Goal: Task Accomplishment & Management: Use online tool/utility

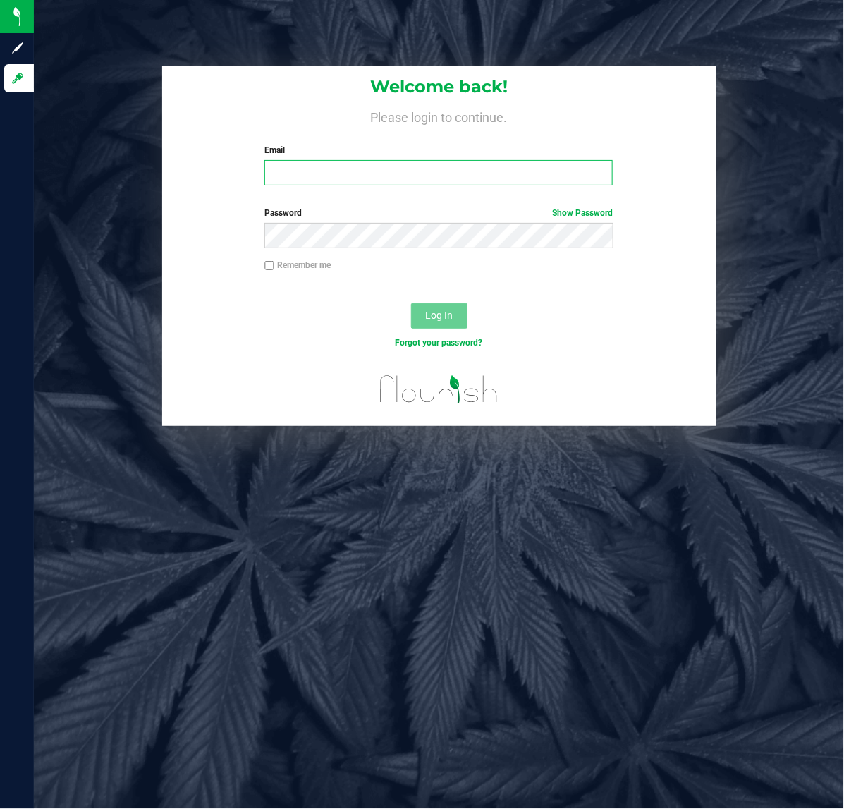
click at [314, 168] on input "Email" at bounding box center [438, 172] width 348 height 25
type input "mevans@liveparallel.com"
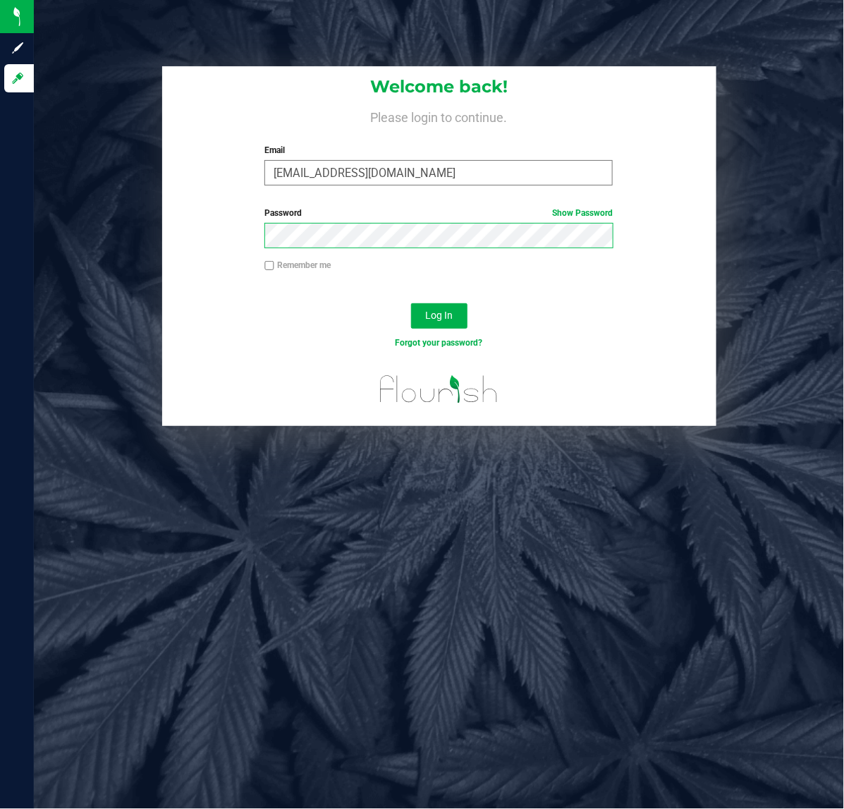
click at [411, 303] on button "Log In" at bounding box center [439, 315] width 56 height 25
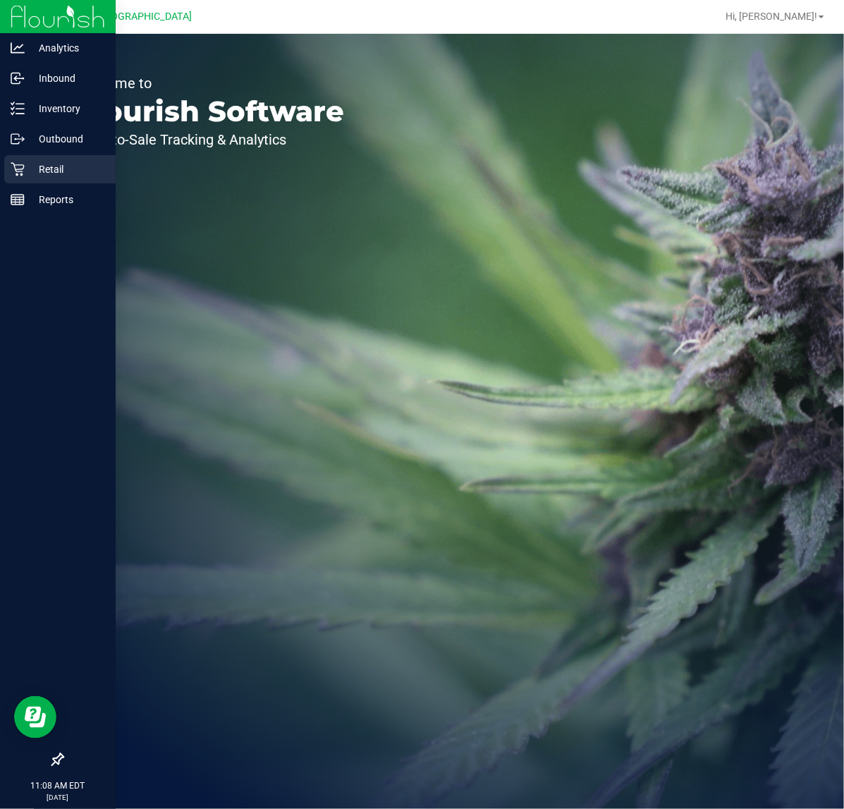
click at [18, 166] on icon at bounding box center [18, 169] width 14 height 14
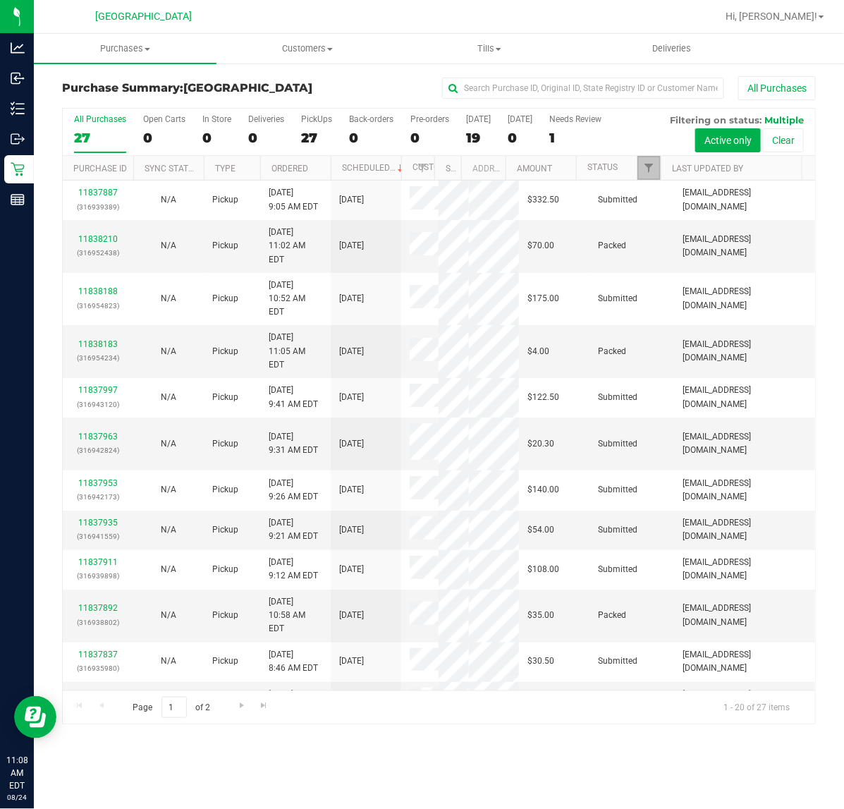
click at [643, 175] on link "Filter" at bounding box center [648, 168] width 23 height 24
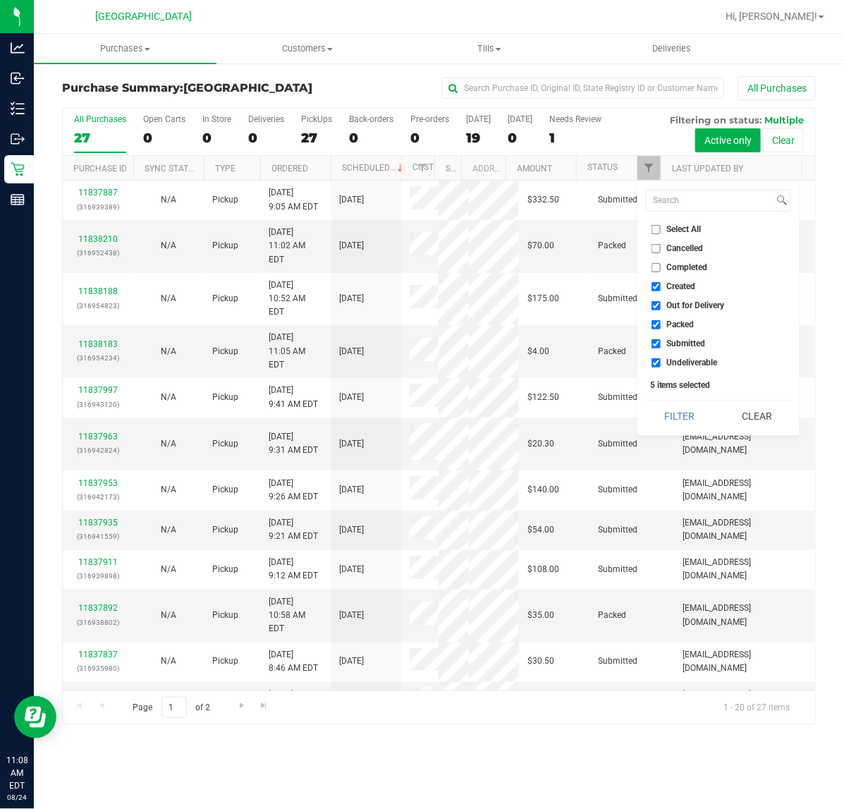
click at [659, 283] on input "Created" at bounding box center [655, 286] width 9 height 9
checkbox input "false"
click at [660, 305] on input "Out for Delivery" at bounding box center [655, 305] width 9 height 9
checkbox input "false"
click at [660, 326] on input "Packed" at bounding box center [655, 324] width 9 height 9
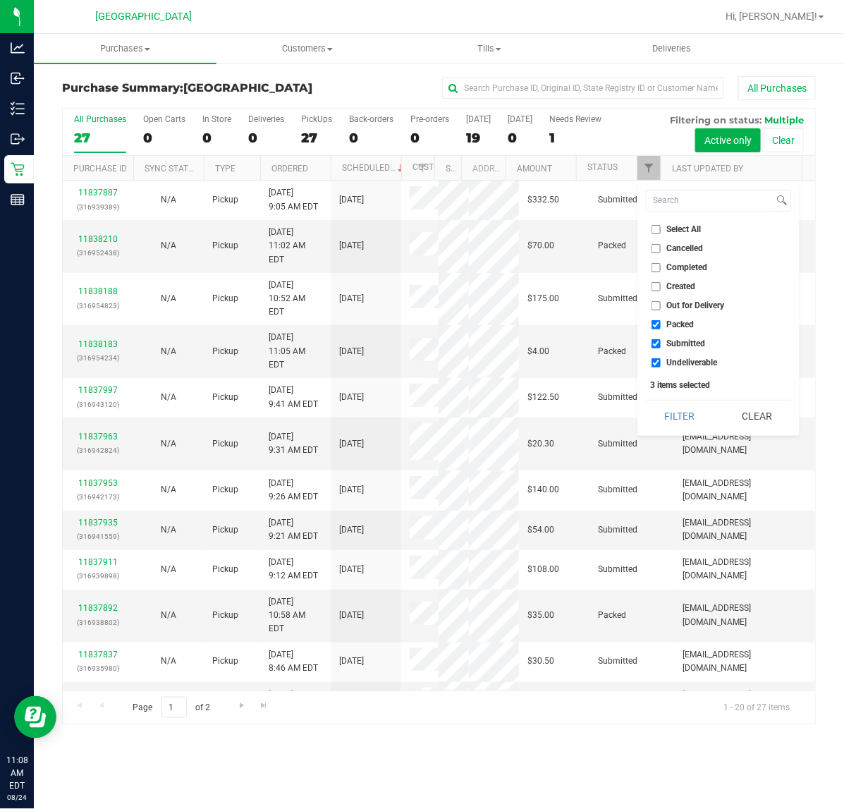
checkbox input "false"
click at [661, 357] on li "Undeliverable" at bounding box center [718, 362] width 145 height 15
click at [650, 363] on li "Undeliverable" at bounding box center [718, 362] width 145 height 15
click at [652, 365] on input "Undeliverable" at bounding box center [655, 362] width 9 height 9
checkbox input "false"
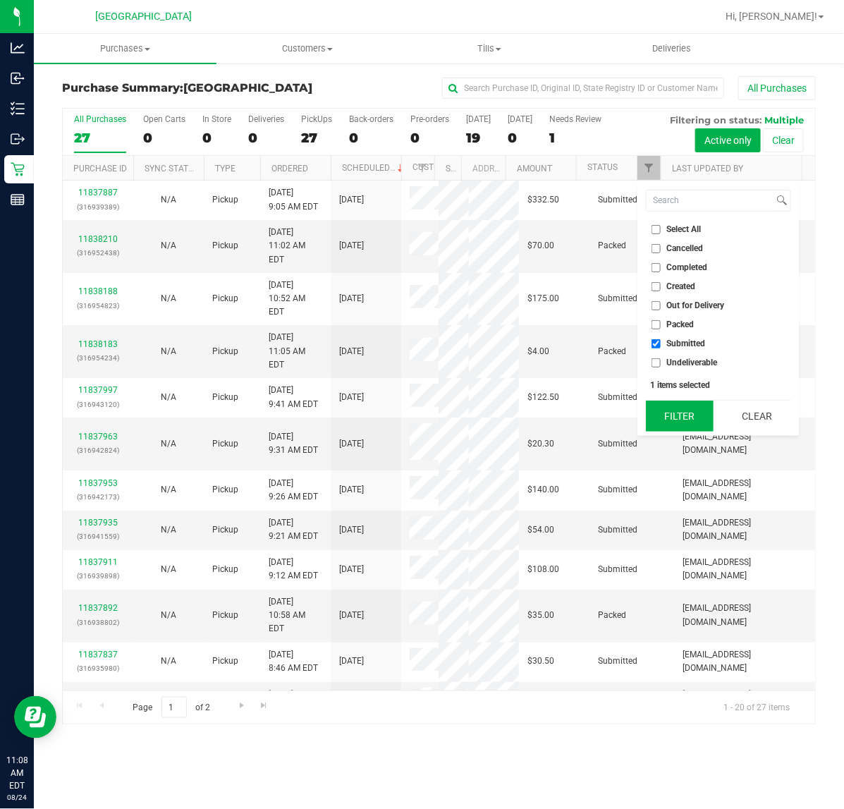
click at [686, 417] on button "Filter" at bounding box center [680, 415] width 68 height 31
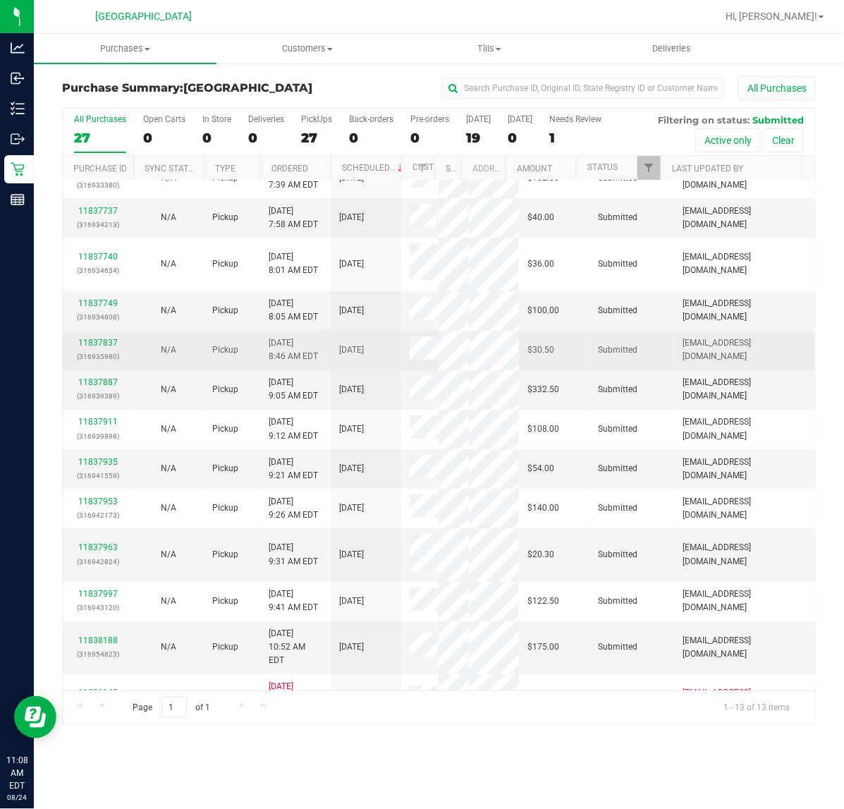
scroll to position [26, 0]
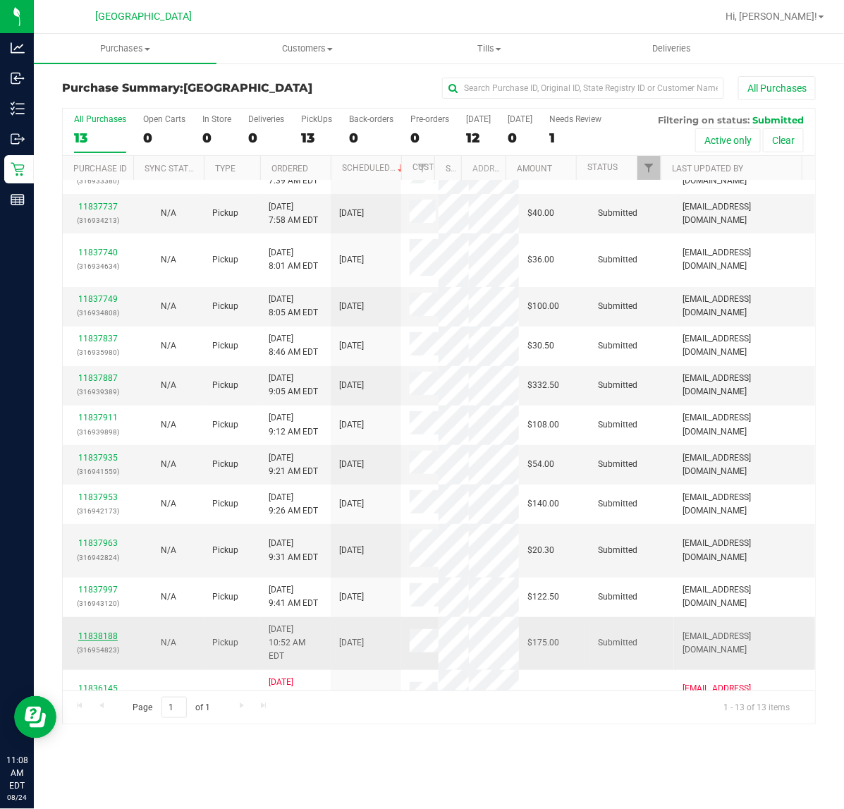
click at [111, 631] on link "11838188" at bounding box center [97, 636] width 39 height 10
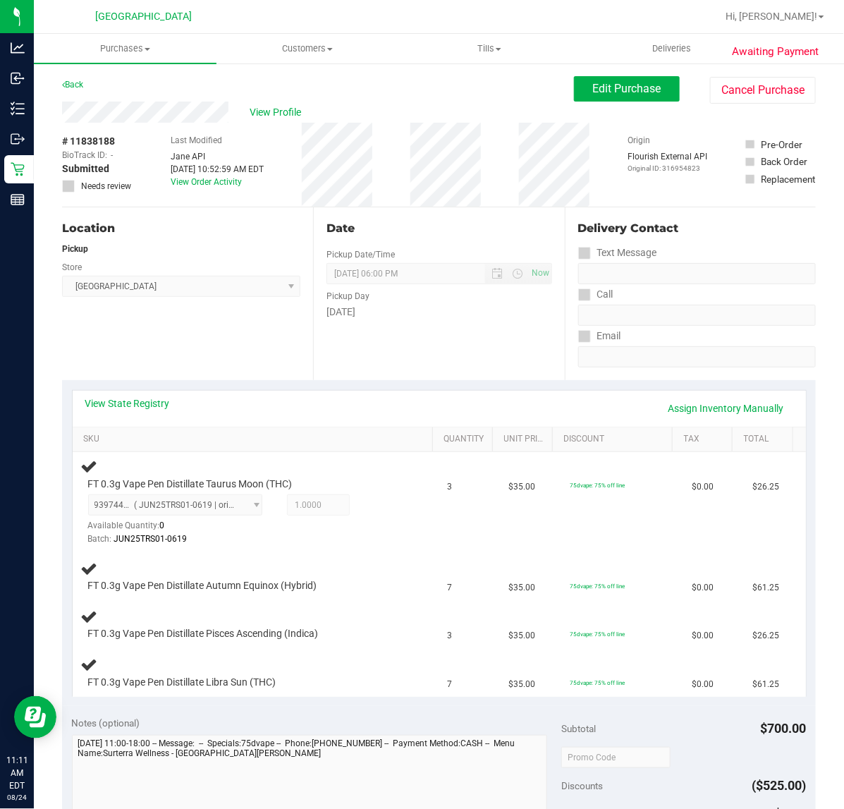
click at [209, 353] on div "Location Pickup Store Port St. Lucie WC Select Store Bonita Springs WC Boynton …" at bounding box center [187, 293] width 251 height 173
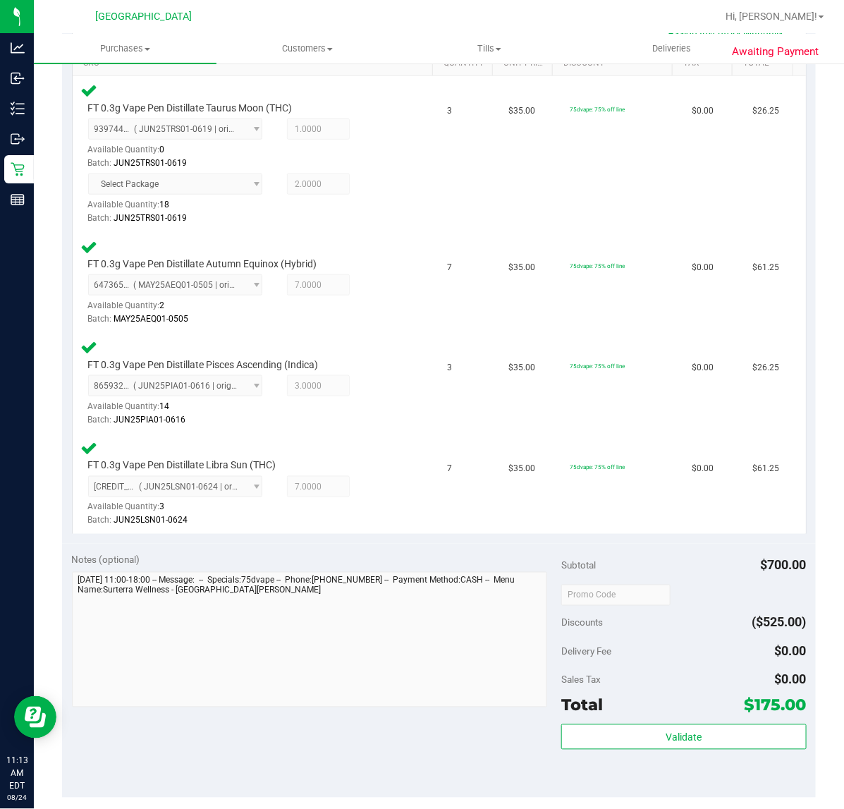
scroll to position [529, 0]
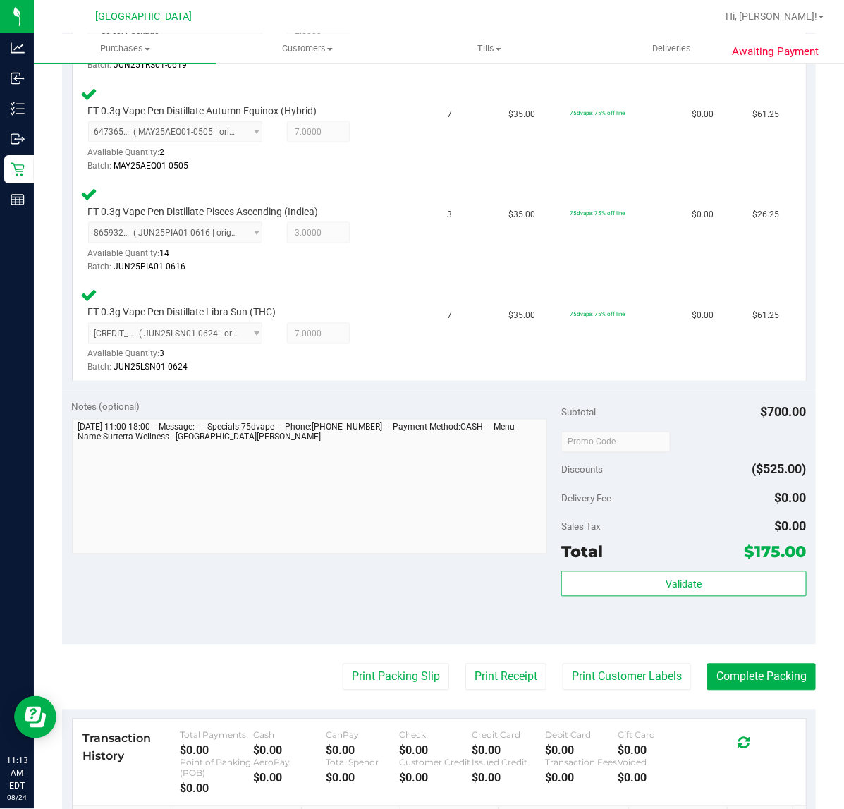
click at [630, 563] on div "Subtotal $700.00 Discounts ($525.00) Delivery Fee $0.00 Sales Tax $0.00 Total $…" at bounding box center [683, 517] width 245 height 235
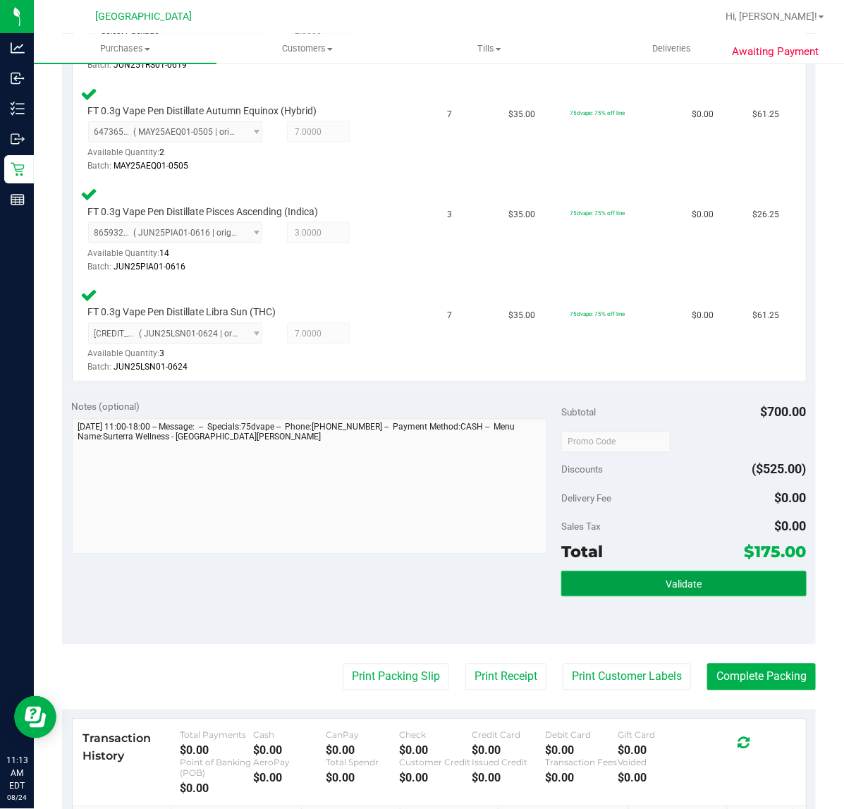
click at [625, 594] on button "Validate" at bounding box center [683, 583] width 245 height 25
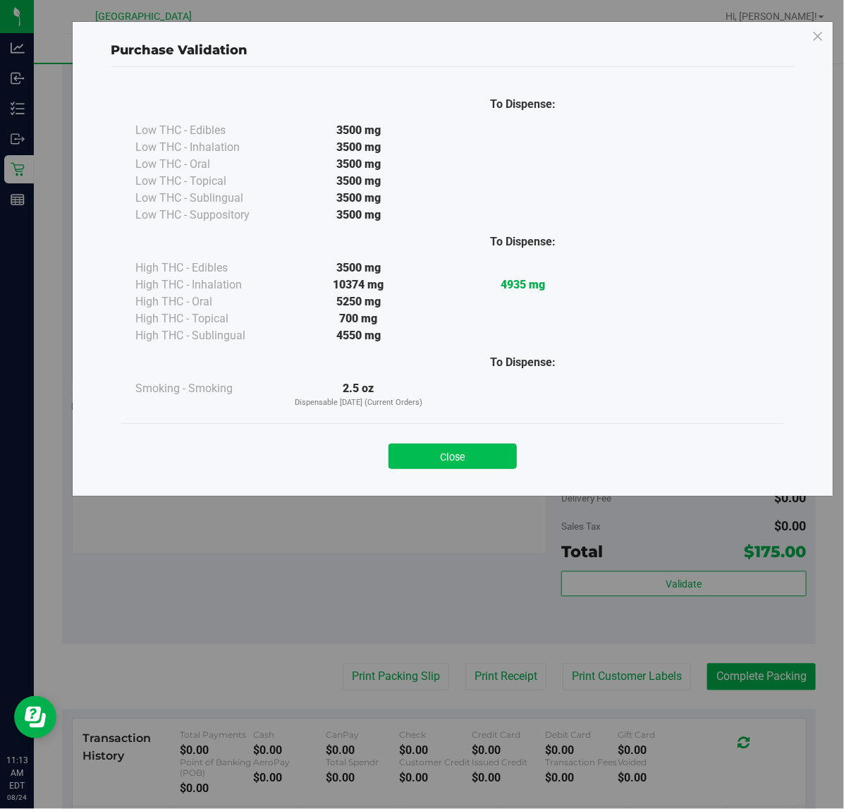
click at [463, 462] on button "Close" at bounding box center [452, 455] width 128 height 25
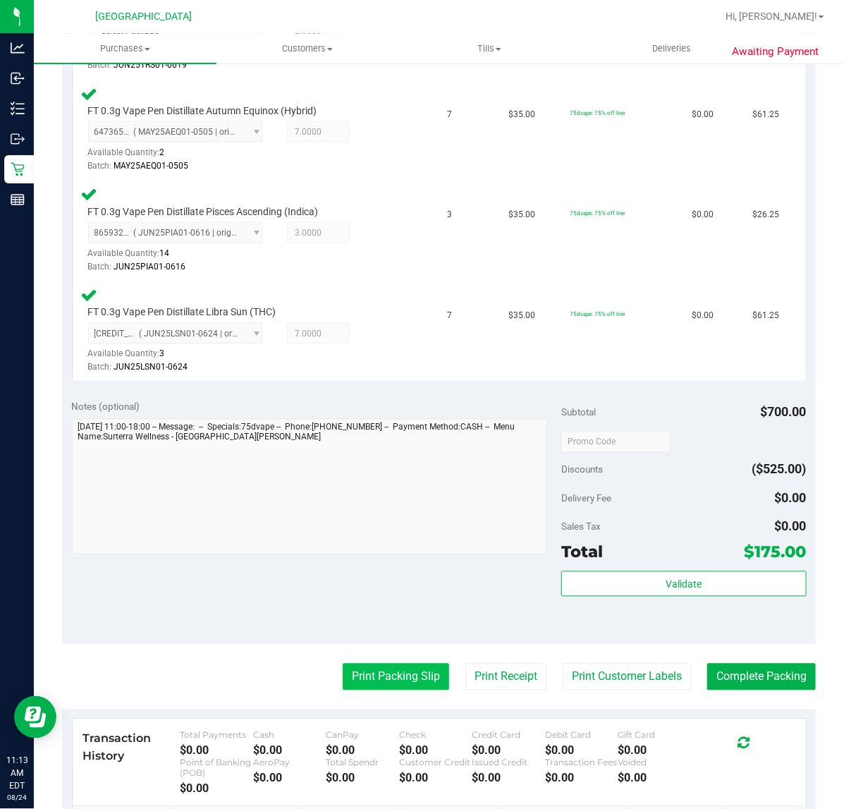
click at [388, 680] on button "Print Packing Slip" at bounding box center [396, 676] width 106 height 27
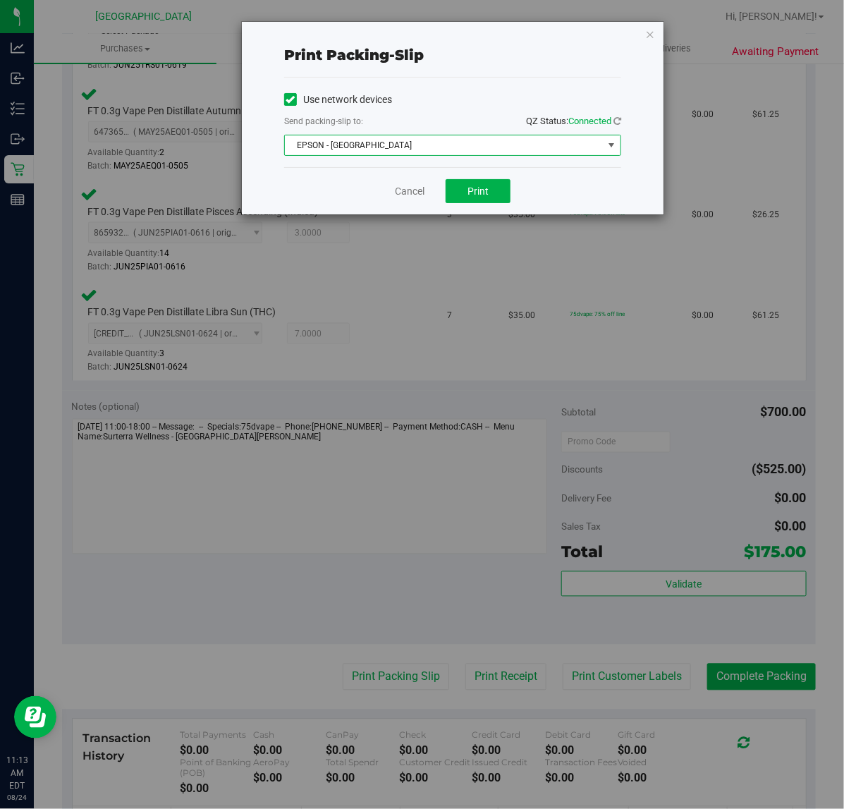
click at [416, 149] on span "EPSON - EAST-TIMOR" at bounding box center [444, 145] width 318 height 20
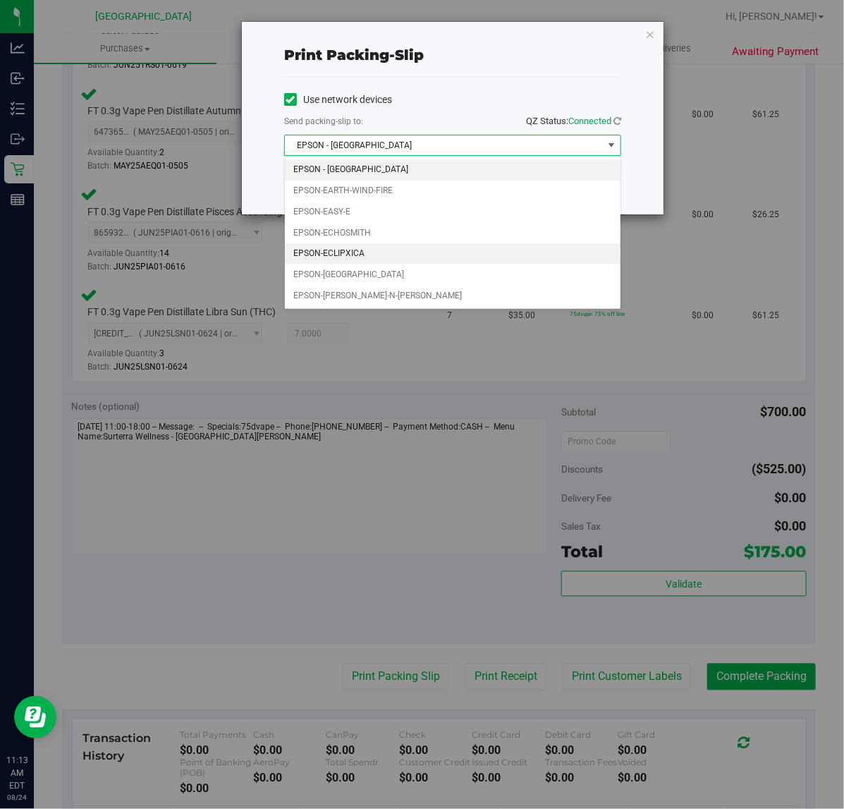
click at [347, 261] on li "EPSON-ECLIPXICA" at bounding box center [453, 253] width 336 height 21
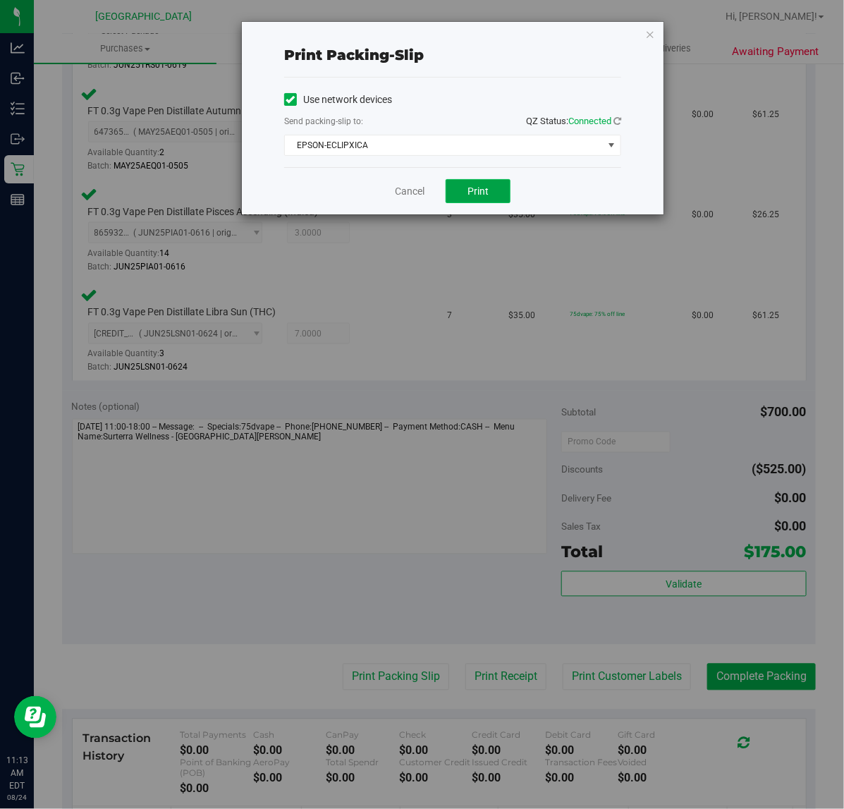
click at [479, 188] on span "Print" at bounding box center [477, 190] width 21 height 11
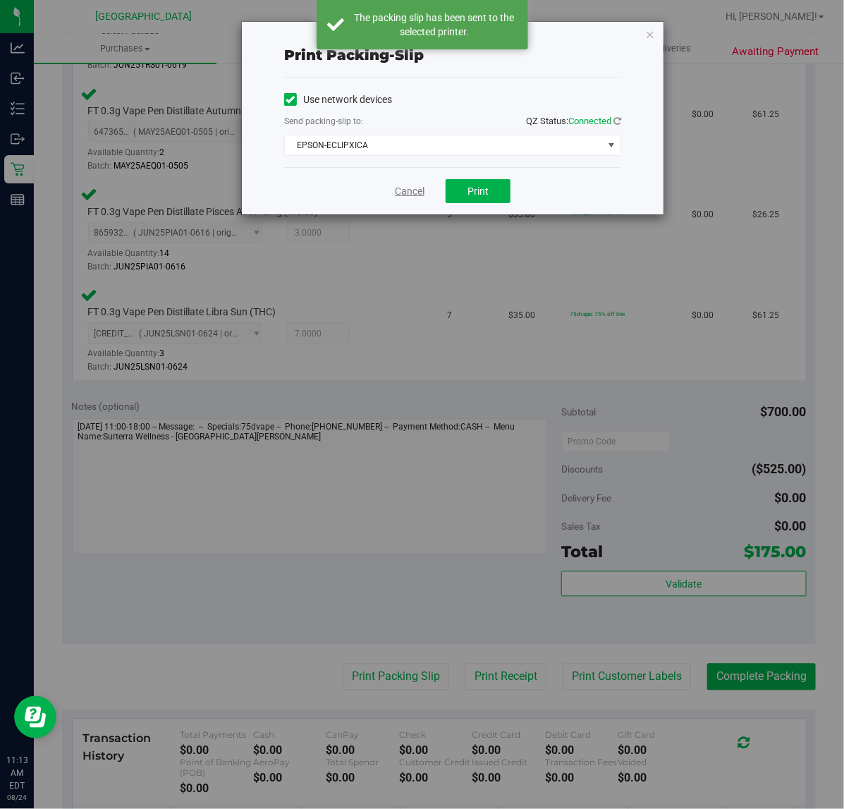
click at [417, 192] on link "Cancel" at bounding box center [410, 191] width 30 height 15
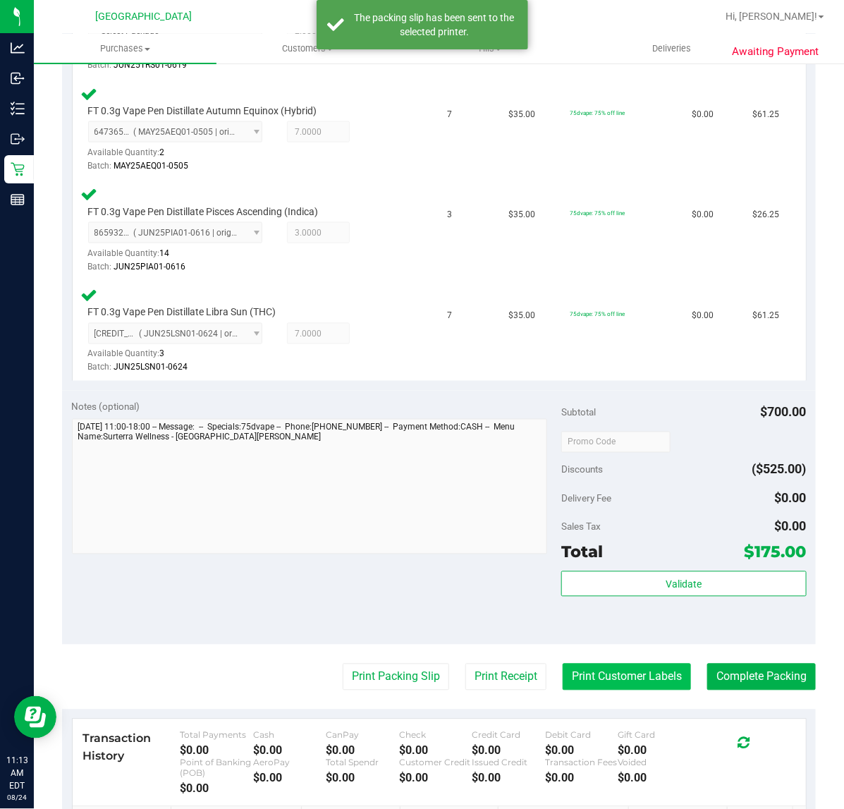
click at [625, 667] on button "Print Customer Labels" at bounding box center [627, 676] width 128 height 27
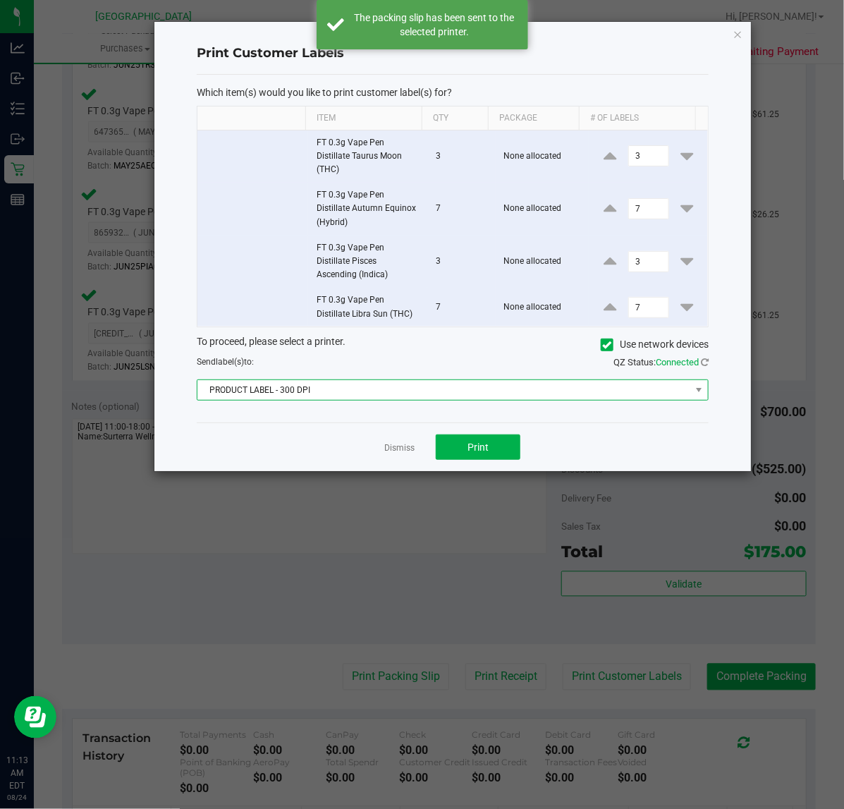
click at [356, 397] on span "PRODUCT LABEL - 300 DPI" at bounding box center [443, 390] width 493 height 20
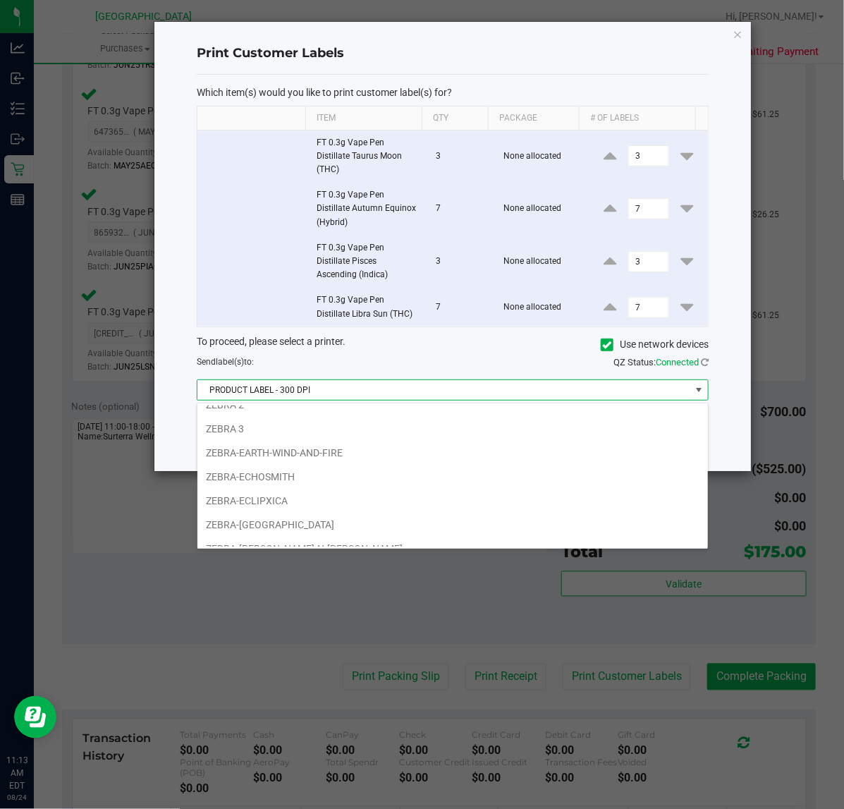
scroll to position [54, 0]
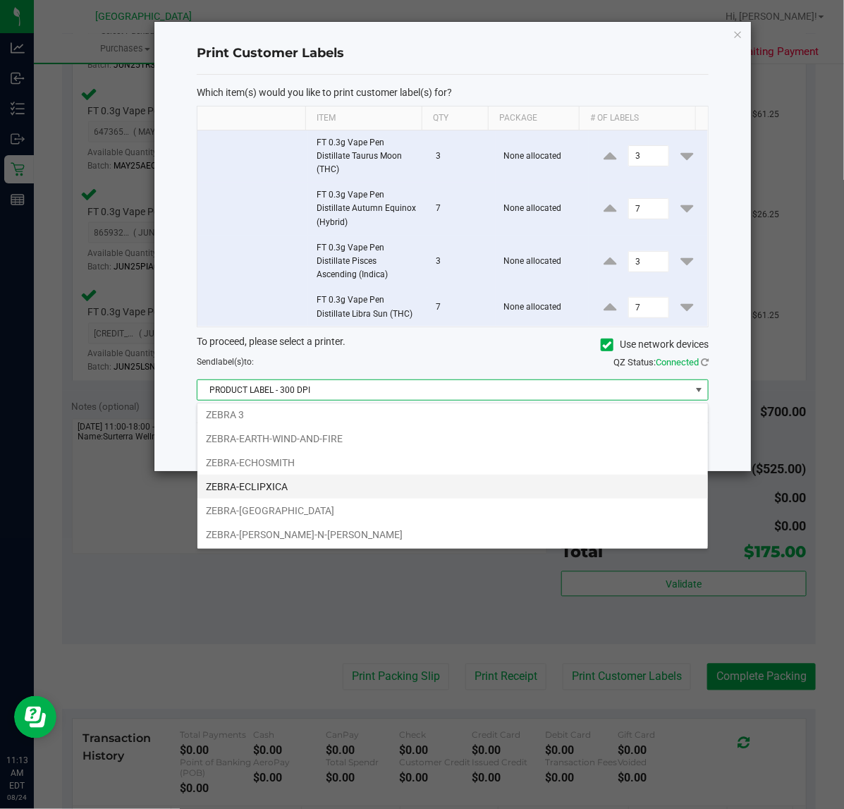
click at [279, 489] on li "ZEBRA-ECLIPXICA" at bounding box center [452, 486] width 510 height 24
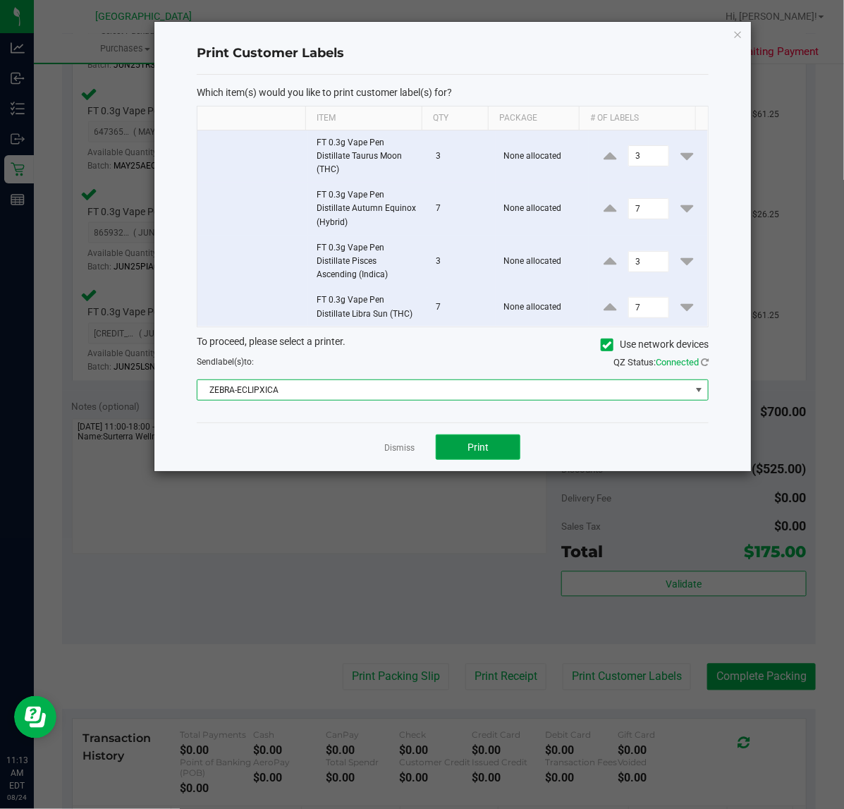
click at [494, 445] on button "Print" at bounding box center [478, 446] width 85 height 25
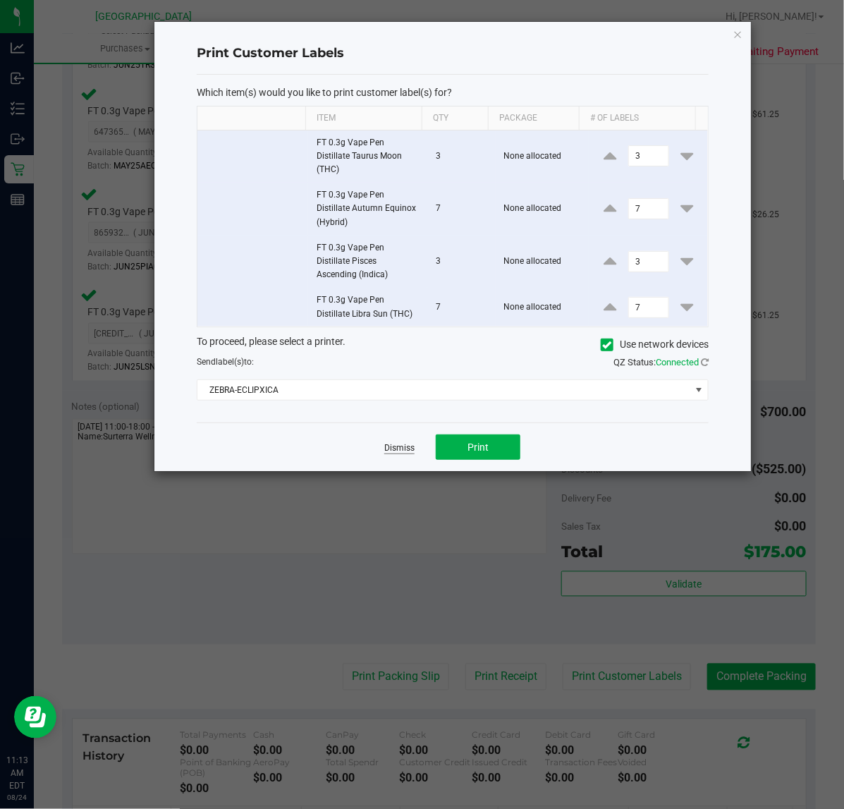
click at [404, 446] on link "Dismiss" at bounding box center [399, 448] width 30 height 12
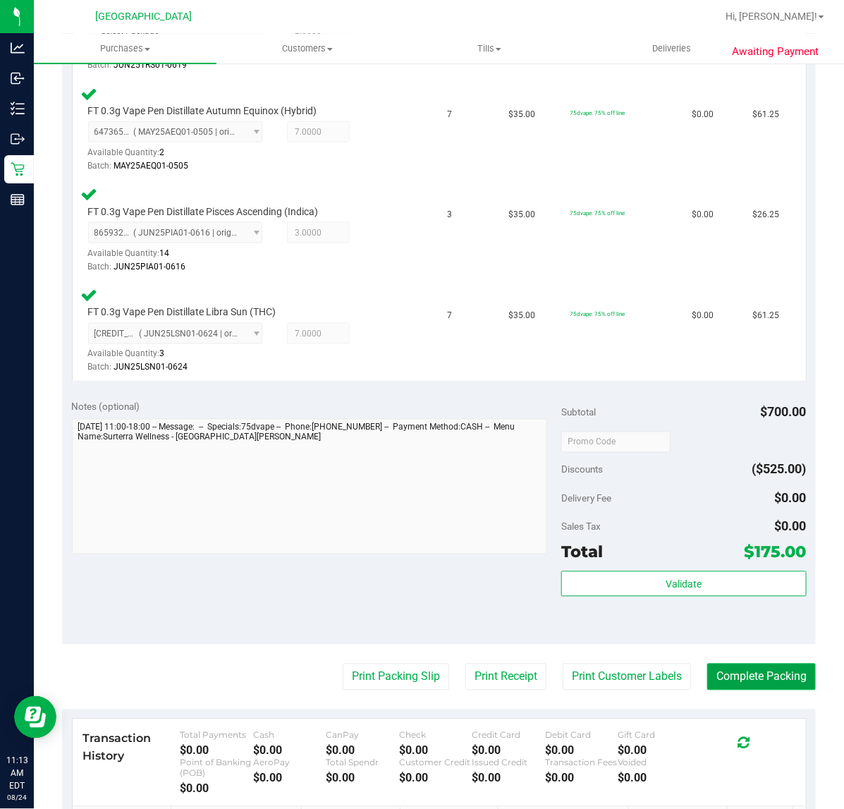
click at [761, 671] on button "Complete Packing" at bounding box center [761, 676] width 109 height 27
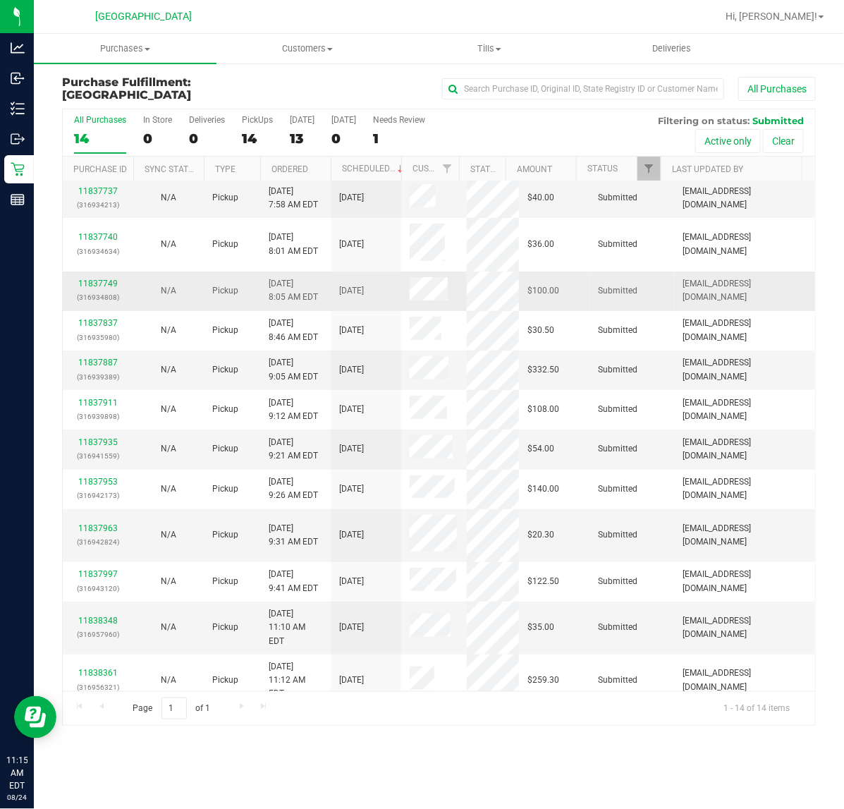
scroll to position [65, 0]
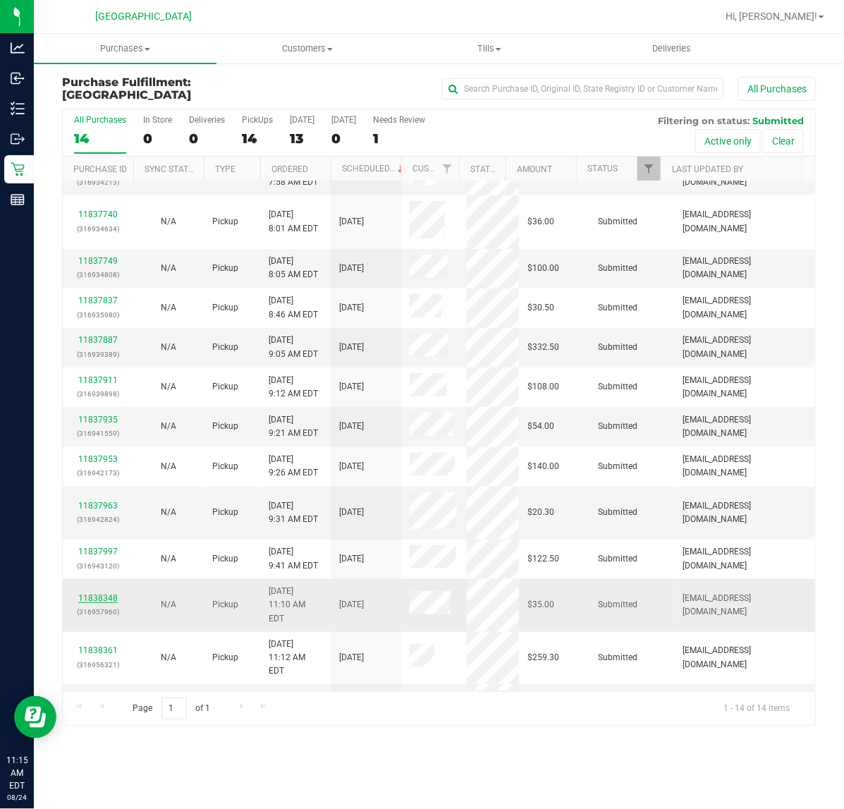
click at [97, 593] on link "11838348" at bounding box center [97, 598] width 39 height 10
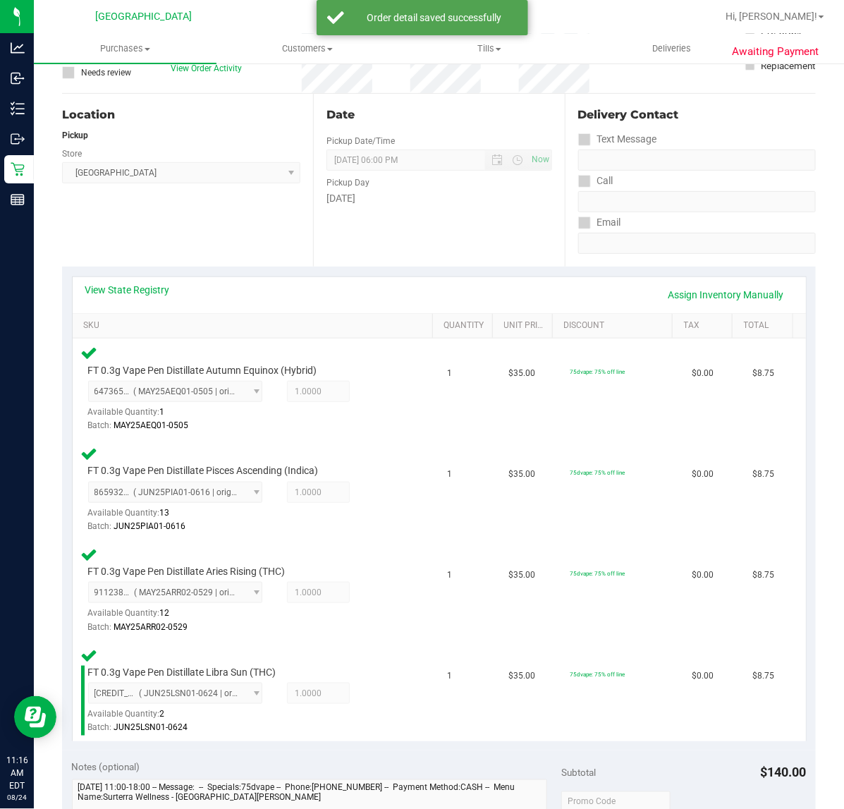
scroll to position [353, 0]
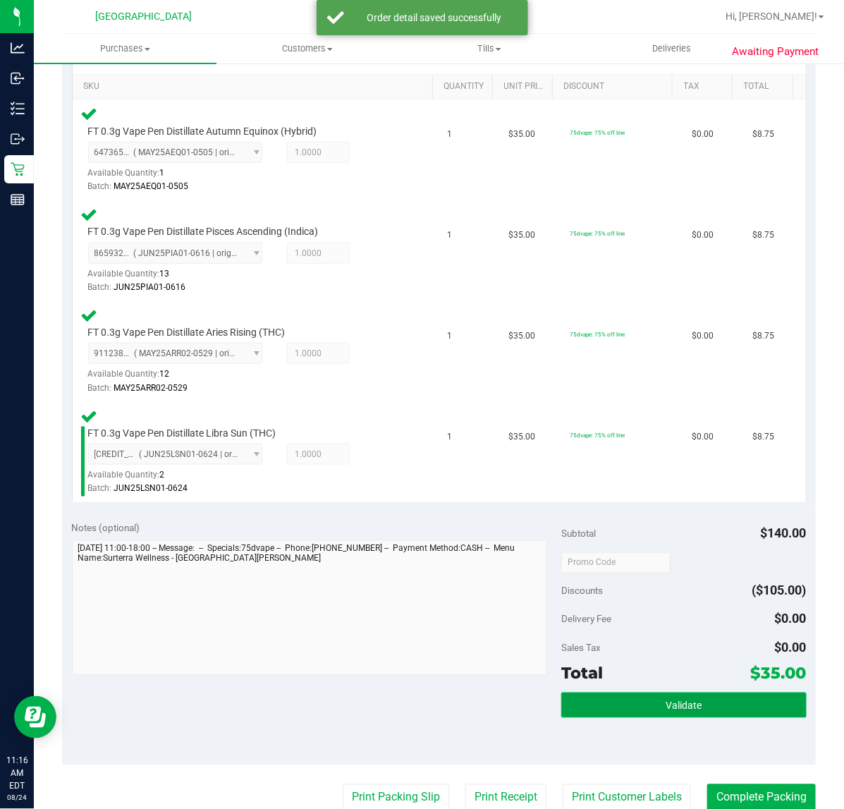
click at [666, 700] on span "Validate" at bounding box center [684, 705] width 36 height 11
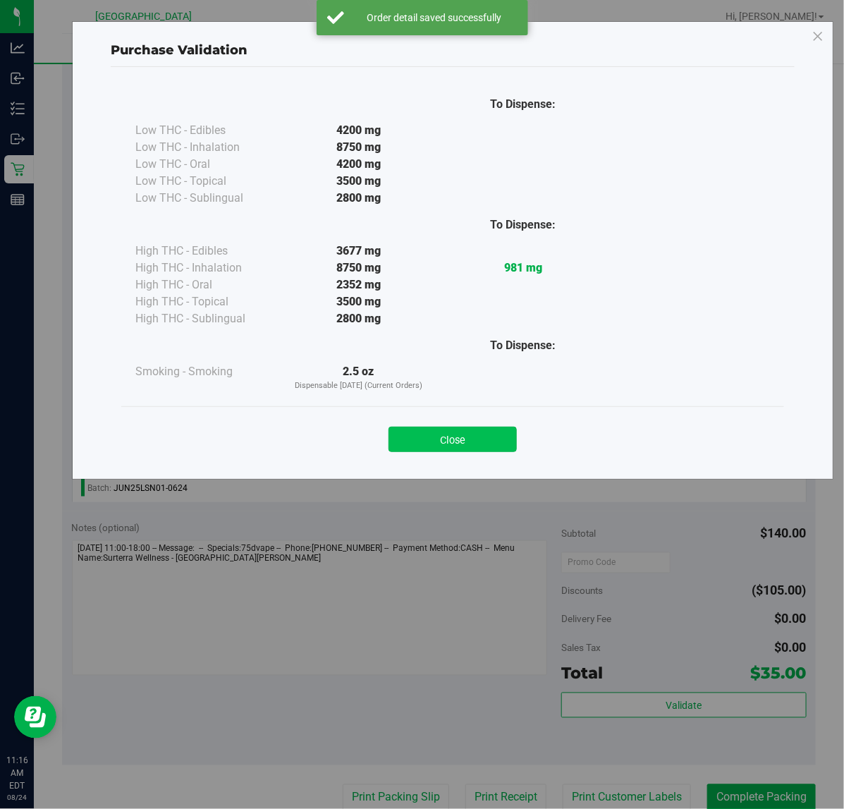
click at [465, 430] on button "Close" at bounding box center [452, 439] width 128 height 25
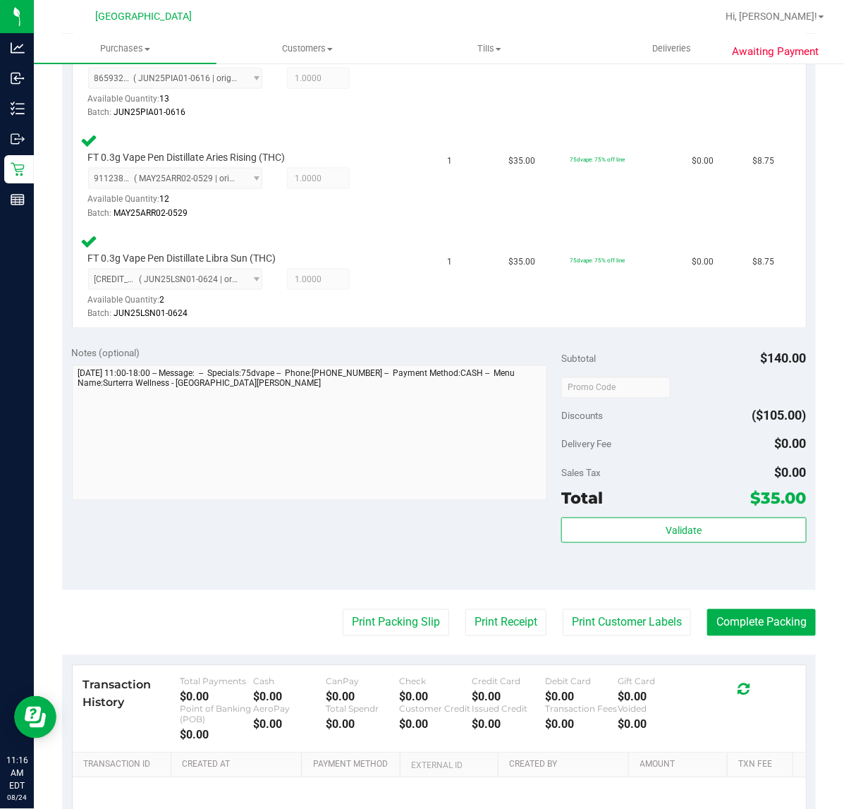
scroll to position [529, 0]
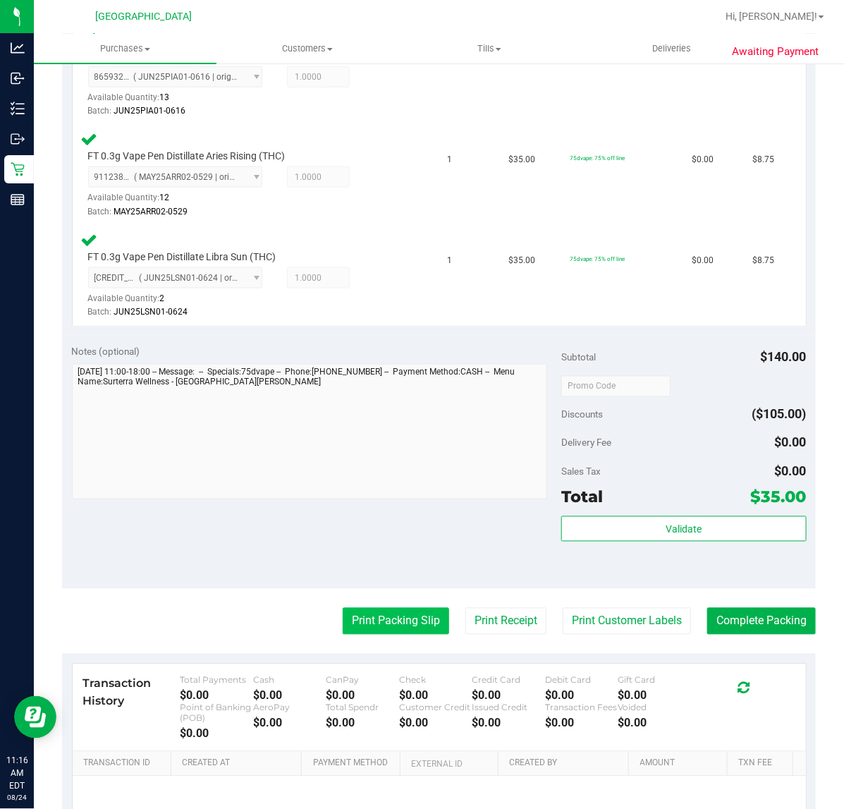
click at [374, 626] on button "Print Packing Slip" at bounding box center [396, 621] width 106 height 27
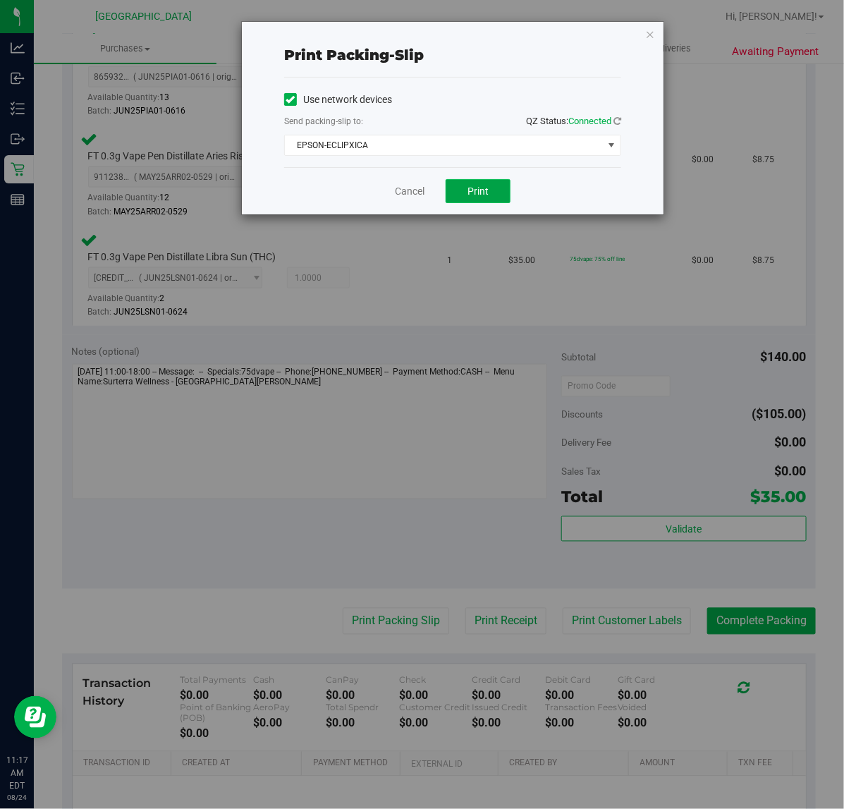
click at [467, 192] on span "Print" at bounding box center [477, 190] width 21 height 11
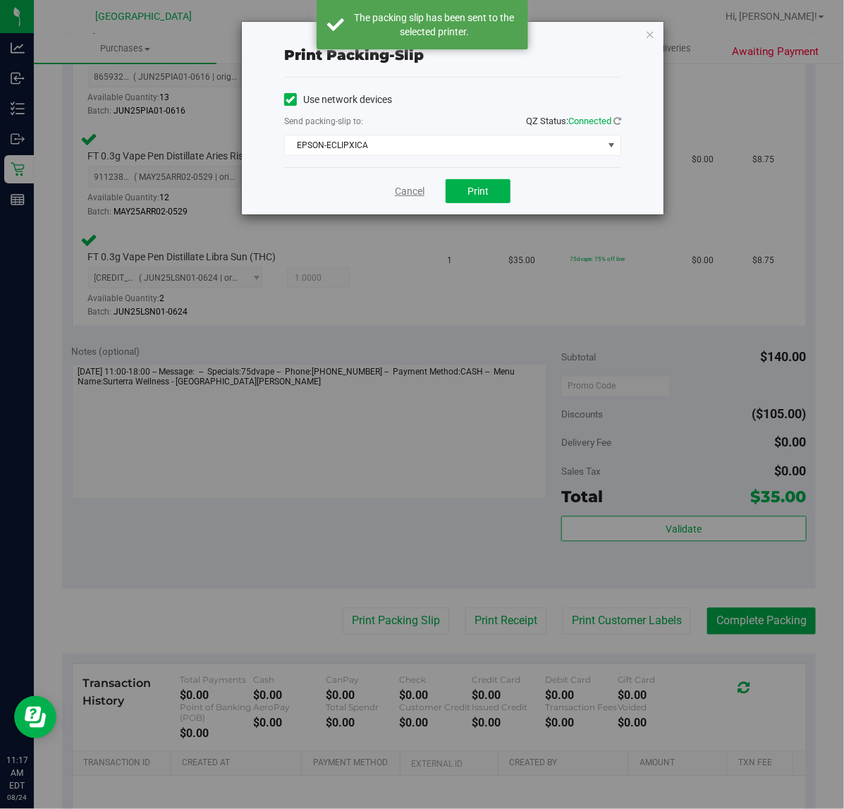
click at [400, 192] on link "Cancel" at bounding box center [410, 191] width 30 height 15
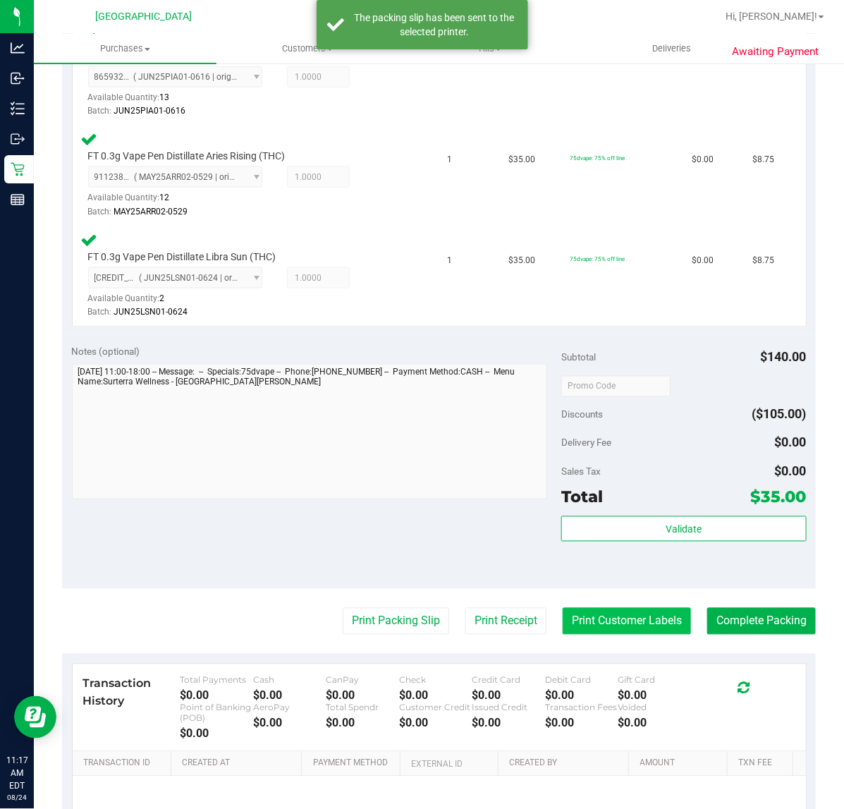
click at [615, 625] on button "Print Customer Labels" at bounding box center [627, 621] width 128 height 27
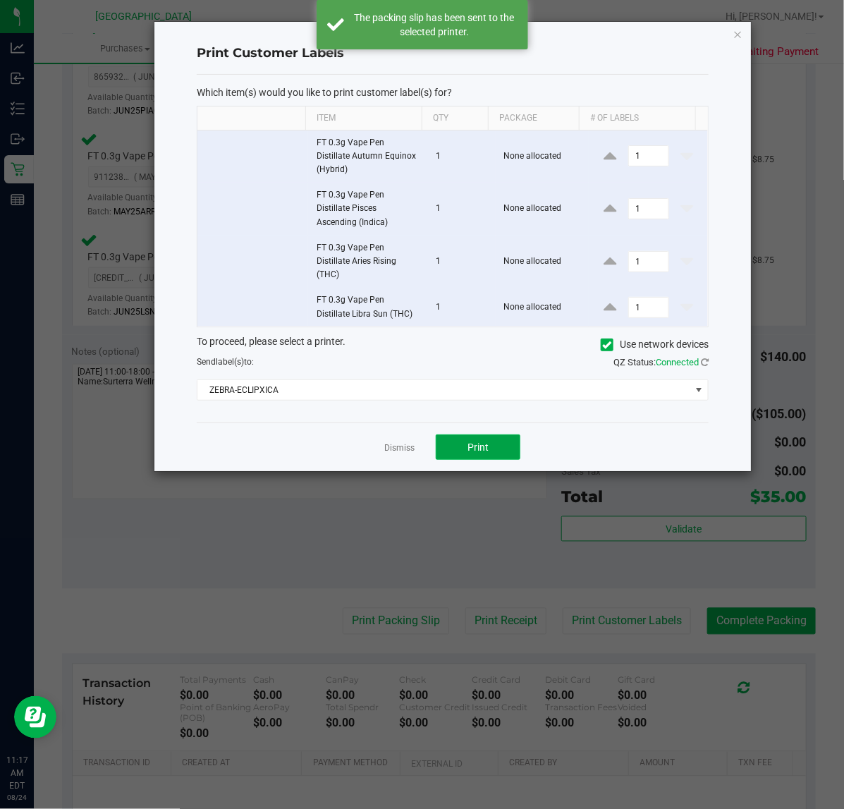
click at [453, 448] on button "Print" at bounding box center [478, 446] width 85 height 25
click at [409, 451] on link "Dismiss" at bounding box center [399, 448] width 30 height 12
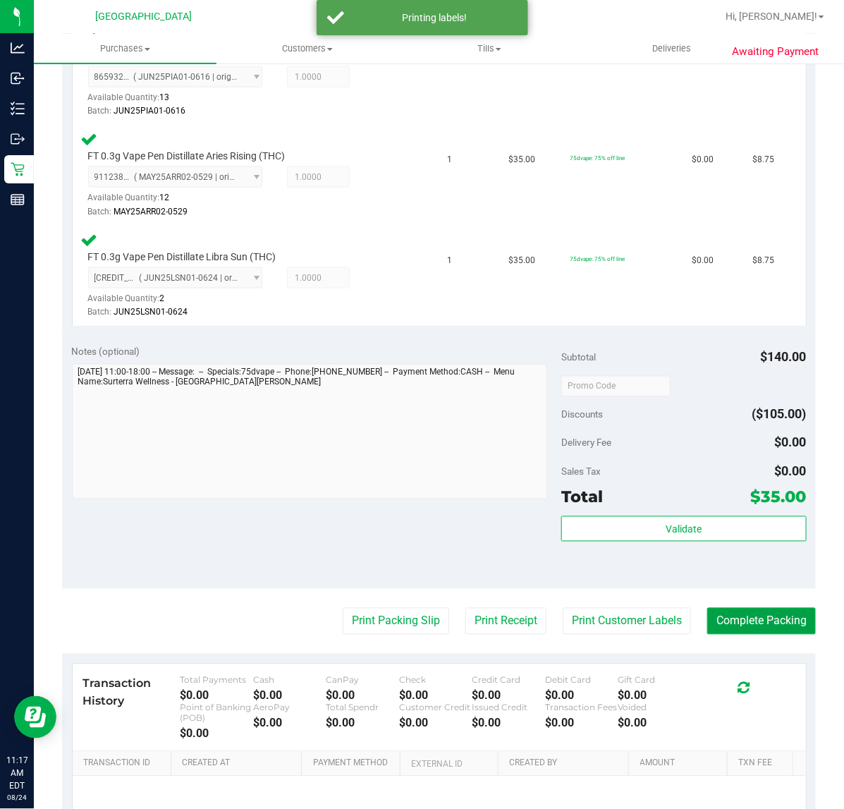
click at [756, 615] on button "Complete Packing" at bounding box center [761, 621] width 109 height 27
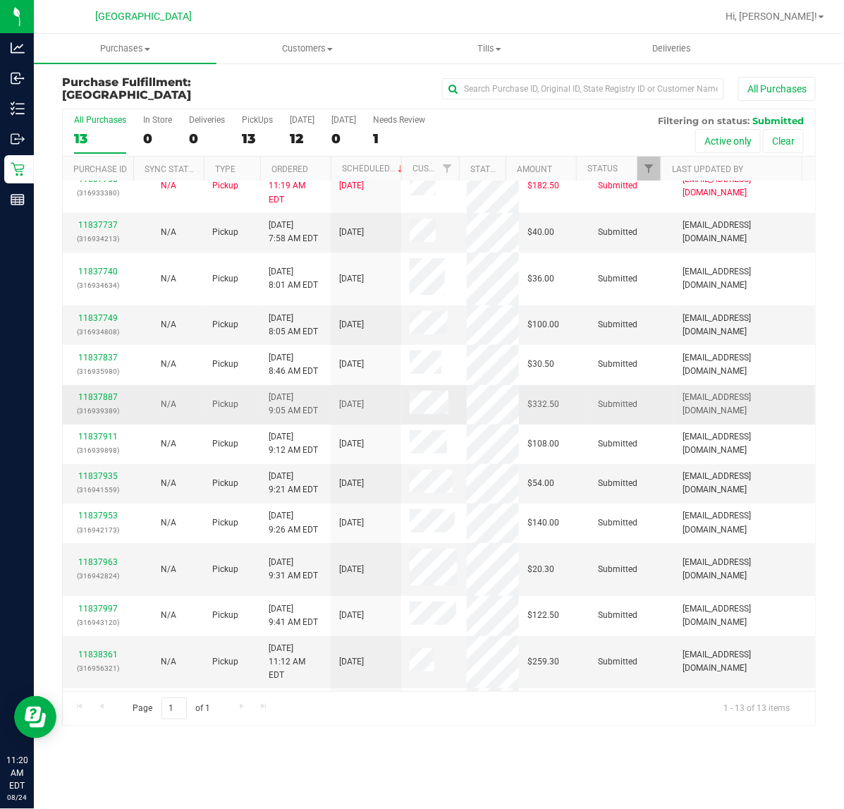
scroll to position [26, 0]
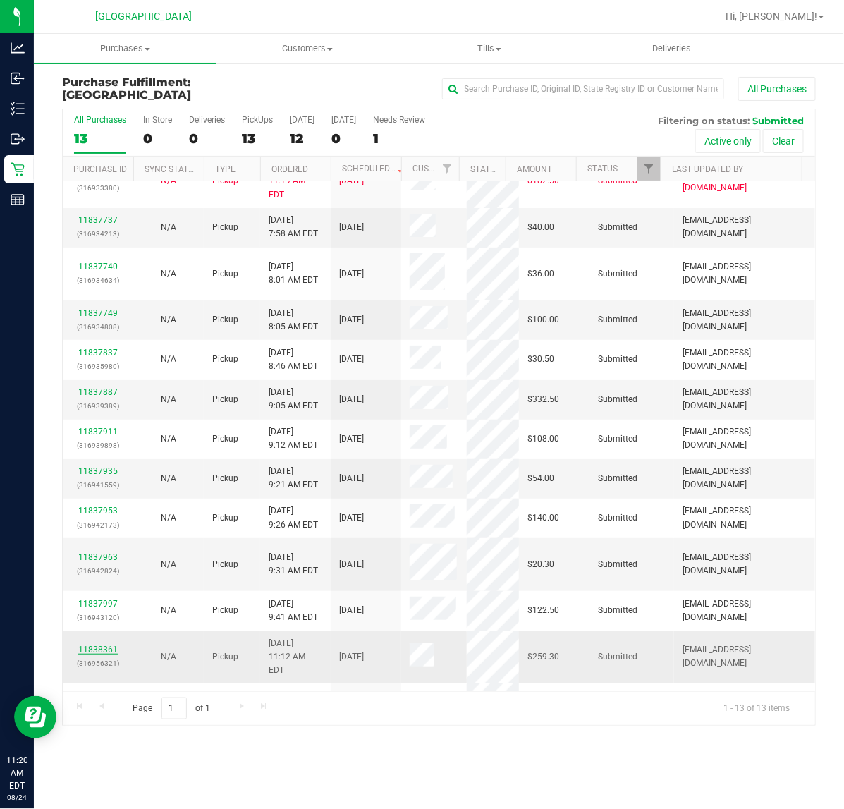
click at [104, 644] on link "11838361" at bounding box center [97, 649] width 39 height 10
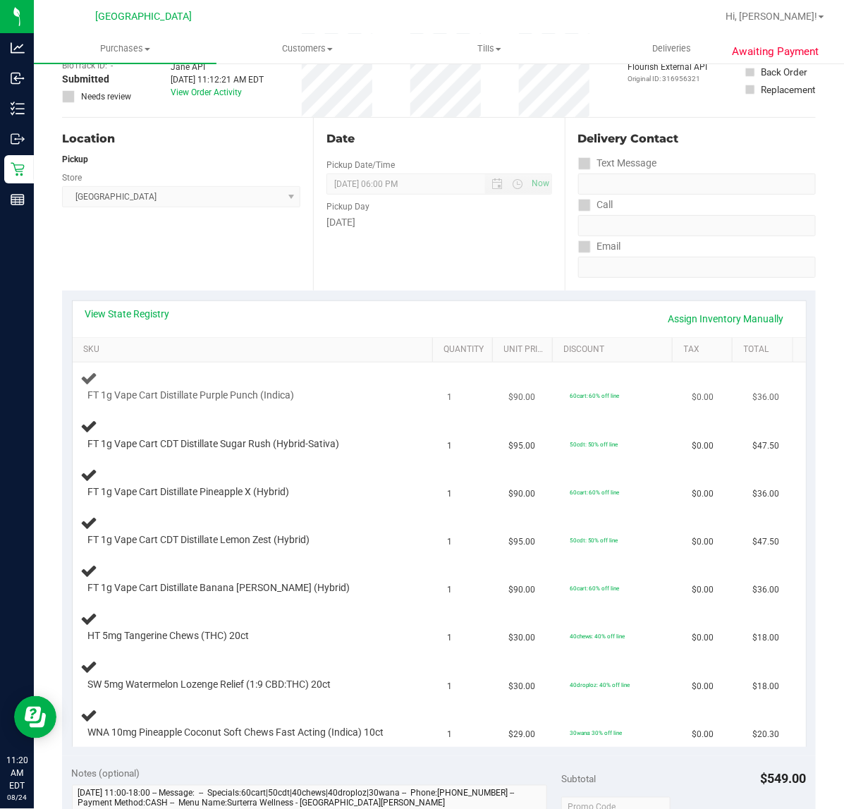
scroll to position [88, 0]
click at [145, 318] on link "View State Registry" at bounding box center [127, 315] width 85 height 14
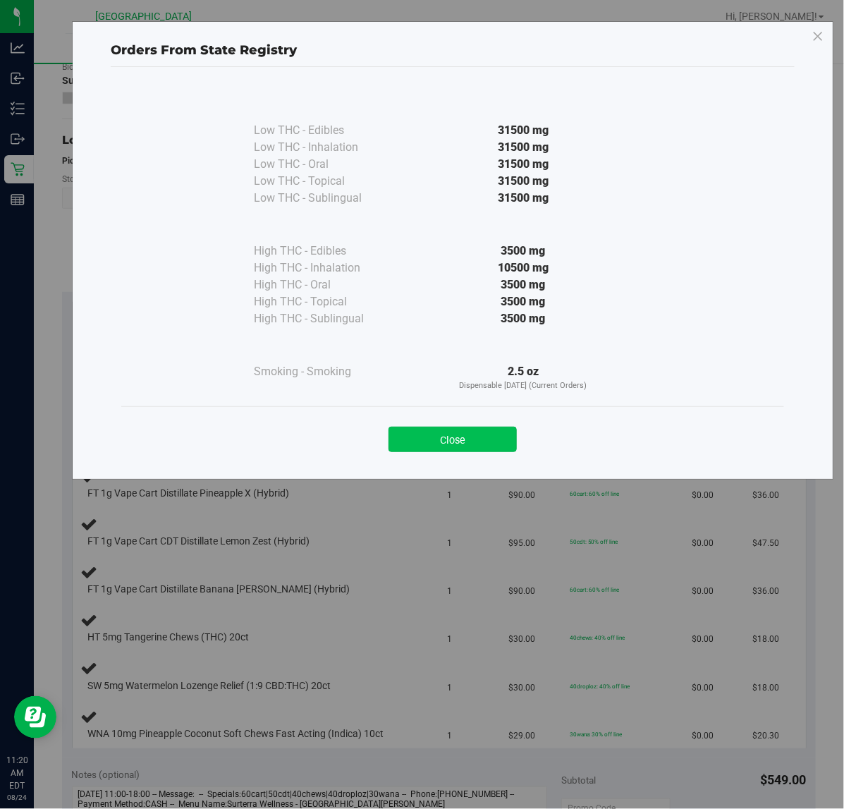
click at [474, 446] on button "Close" at bounding box center [452, 439] width 128 height 25
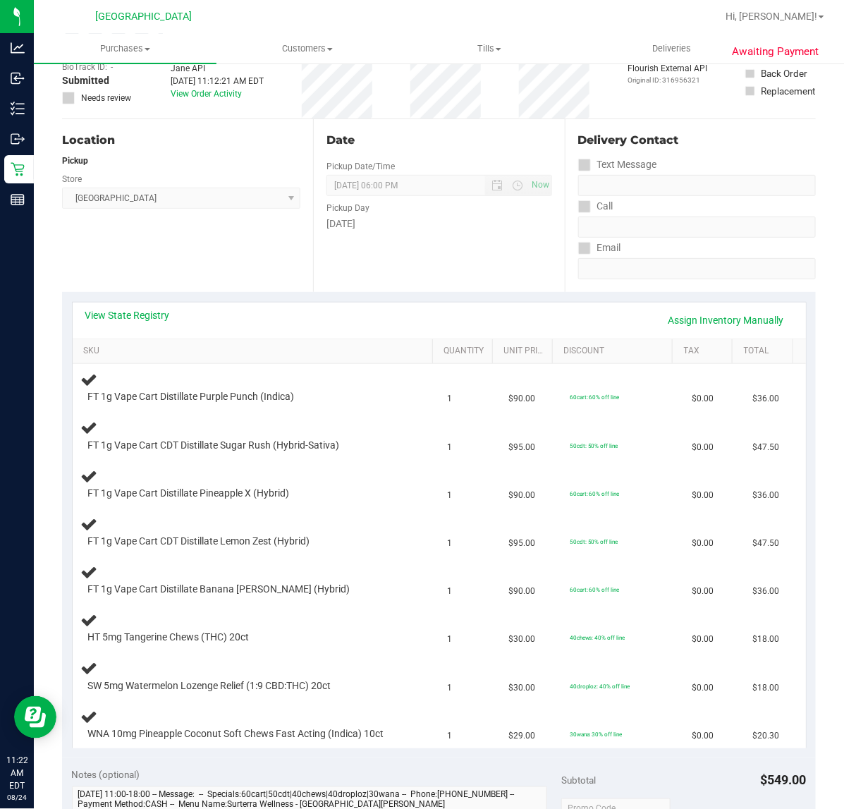
click at [201, 233] on div "Location Pickup Store Port St. Lucie WC Select Store Bonita Springs WC Boynton …" at bounding box center [187, 205] width 251 height 173
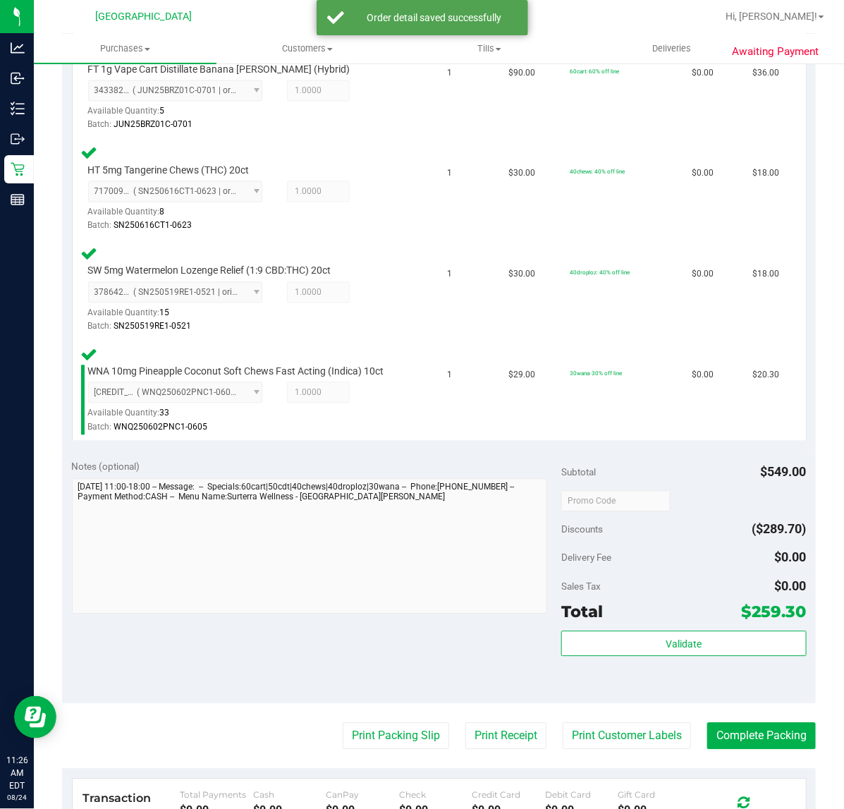
scroll to position [881, 0]
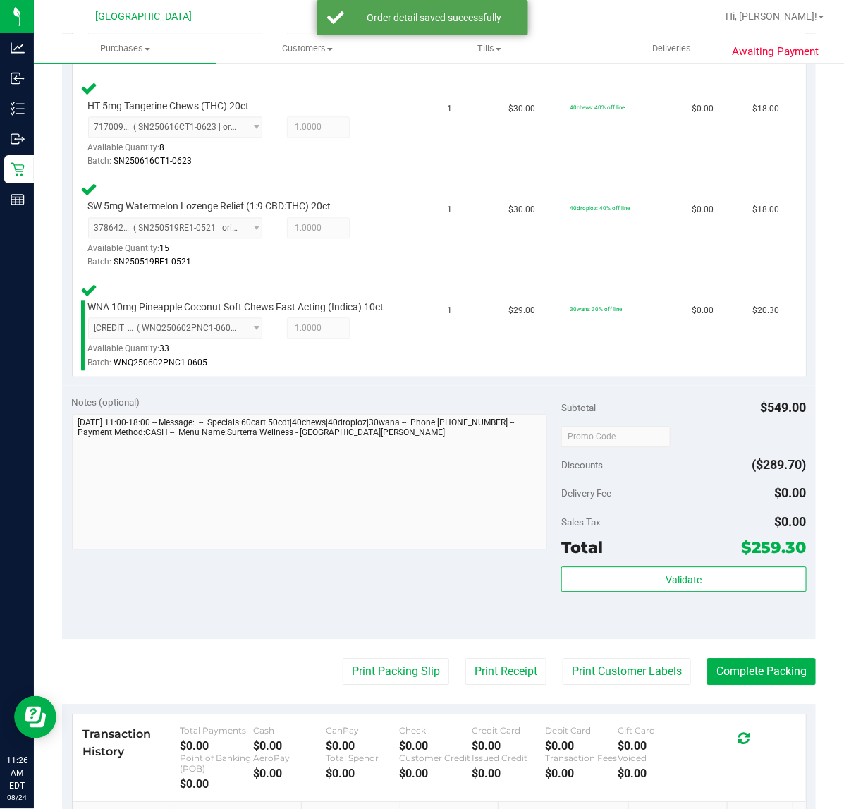
click at [601, 556] on div "Subtotal $549.00 Discounts ($289.70) Delivery Fee $0.00 Sales Tax $0.00 Total $…" at bounding box center [683, 512] width 245 height 235
click at [593, 566] on button "Validate" at bounding box center [683, 578] width 245 height 25
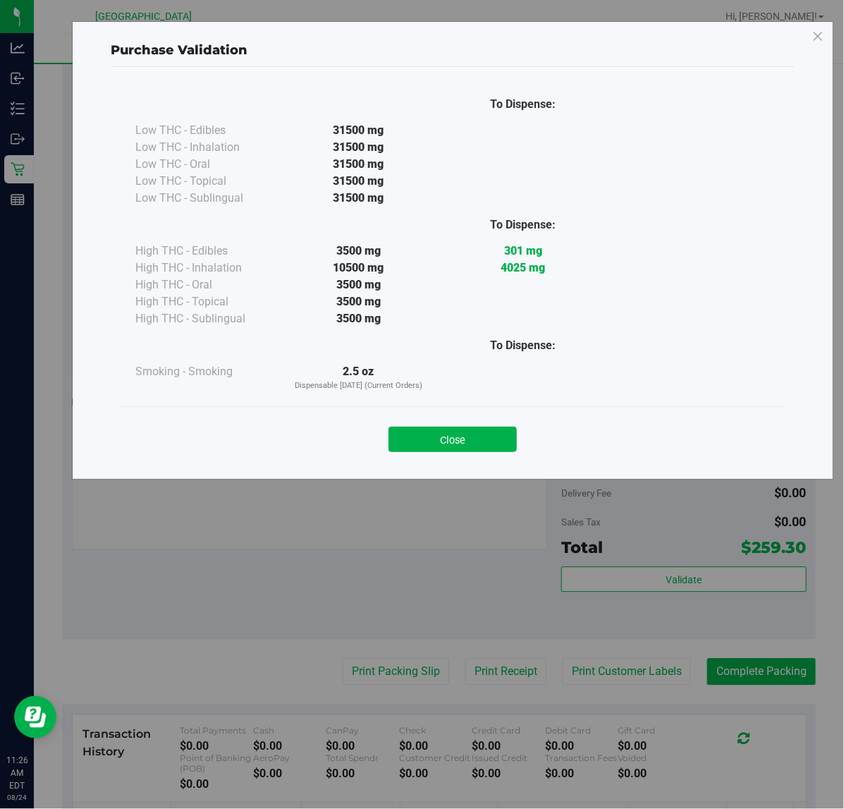
click at [429, 441] on button "Close" at bounding box center [452, 439] width 128 height 25
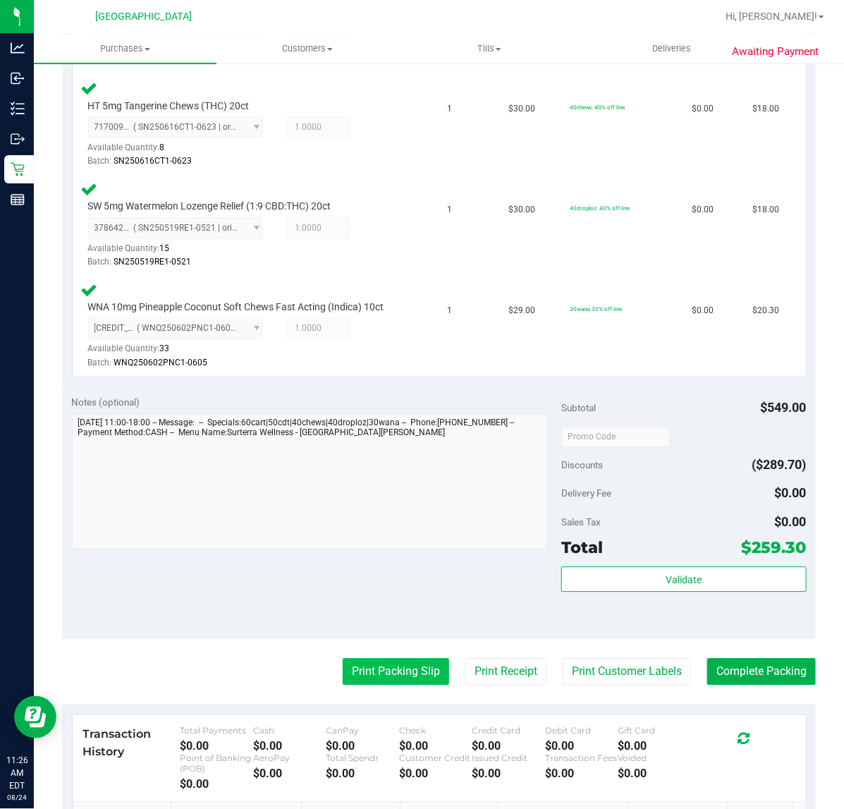
click at [368, 677] on button "Print Packing Slip" at bounding box center [396, 671] width 106 height 27
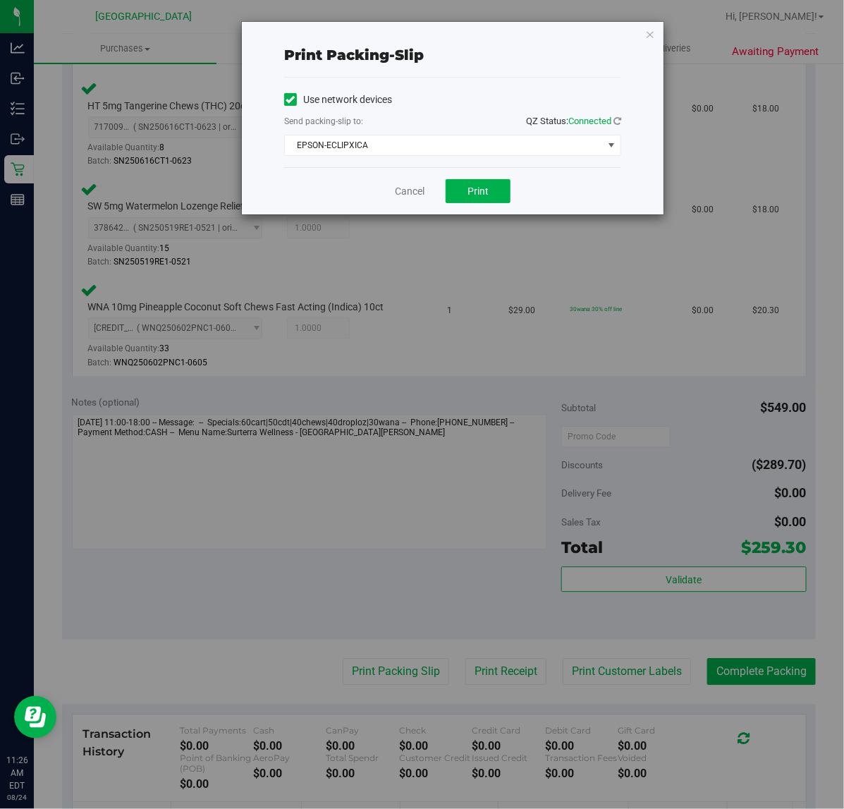
click at [444, 202] on div "Cancel Print" at bounding box center [452, 190] width 337 height 47
click at [491, 191] on button "Print" at bounding box center [478, 191] width 65 height 24
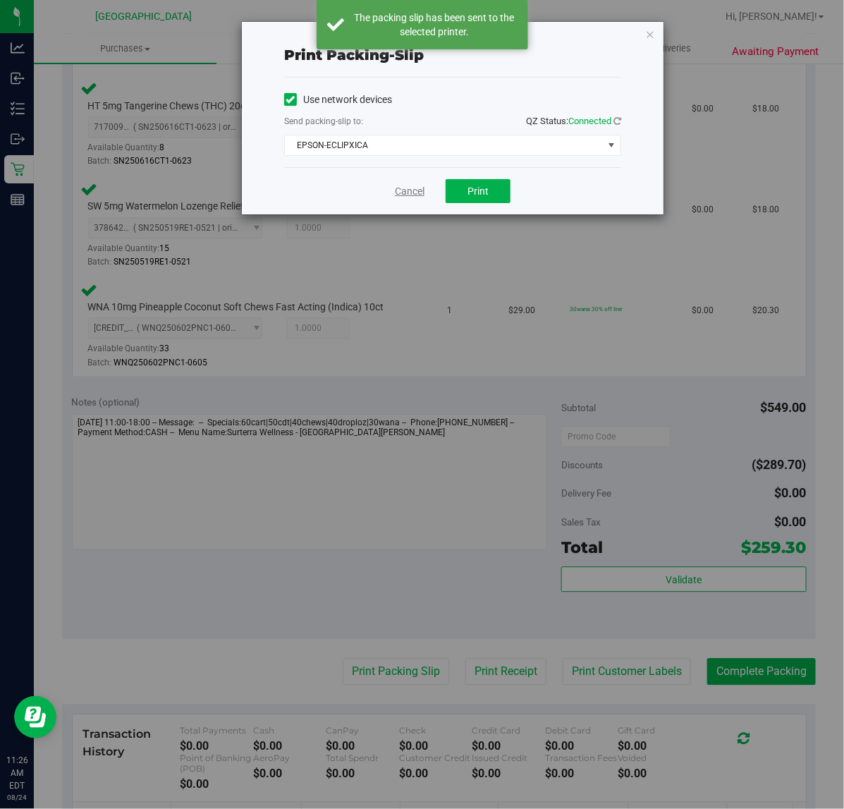
click at [413, 192] on link "Cancel" at bounding box center [410, 191] width 30 height 15
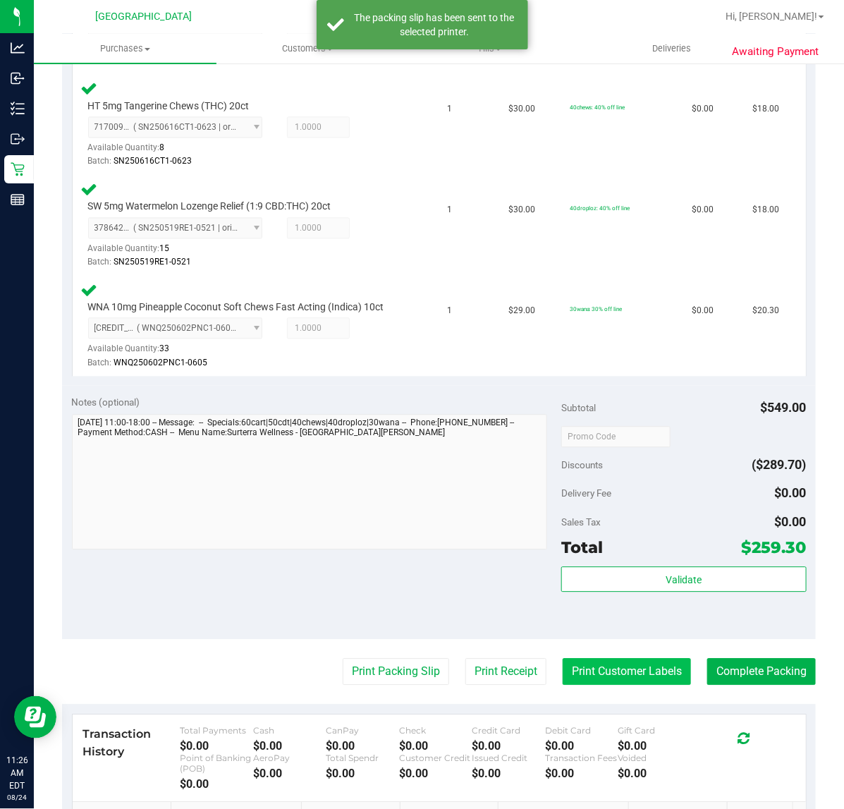
click at [626, 666] on button "Print Customer Labels" at bounding box center [627, 671] width 128 height 27
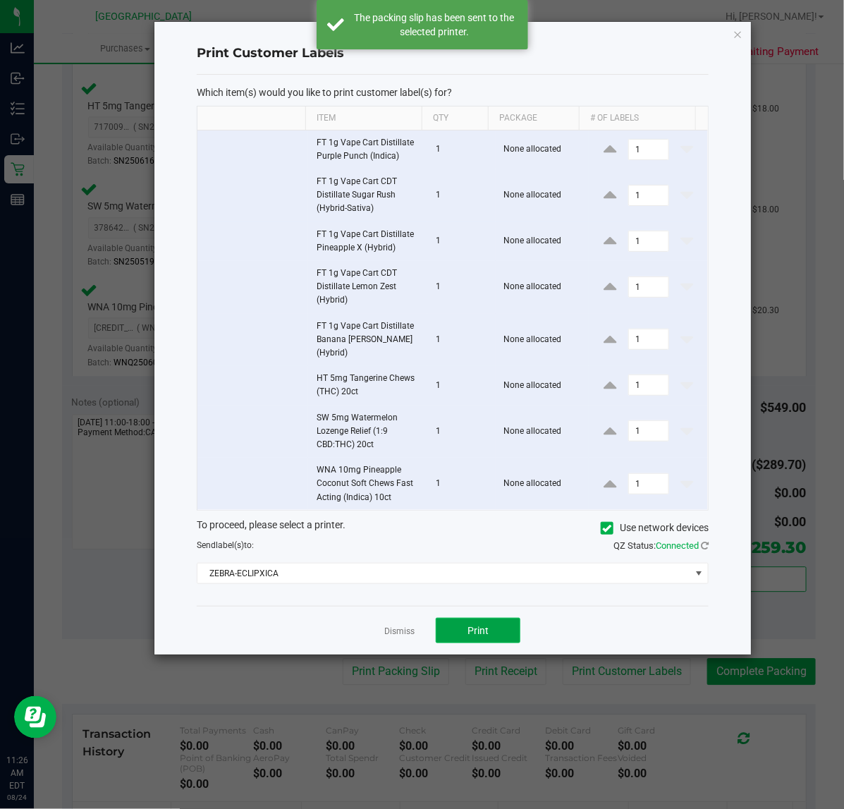
click at [457, 626] on button "Print" at bounding box center [478, 630] width 85 height 25
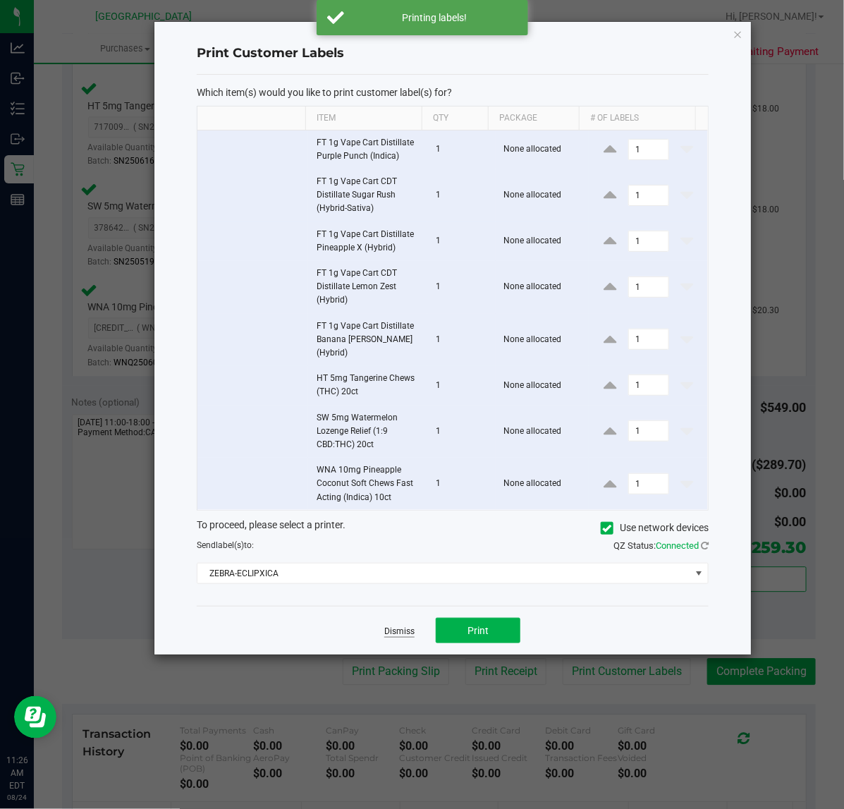
click at [398, 625] on link "Dismiss" at bounding box center [399, 631] width 30 height 12
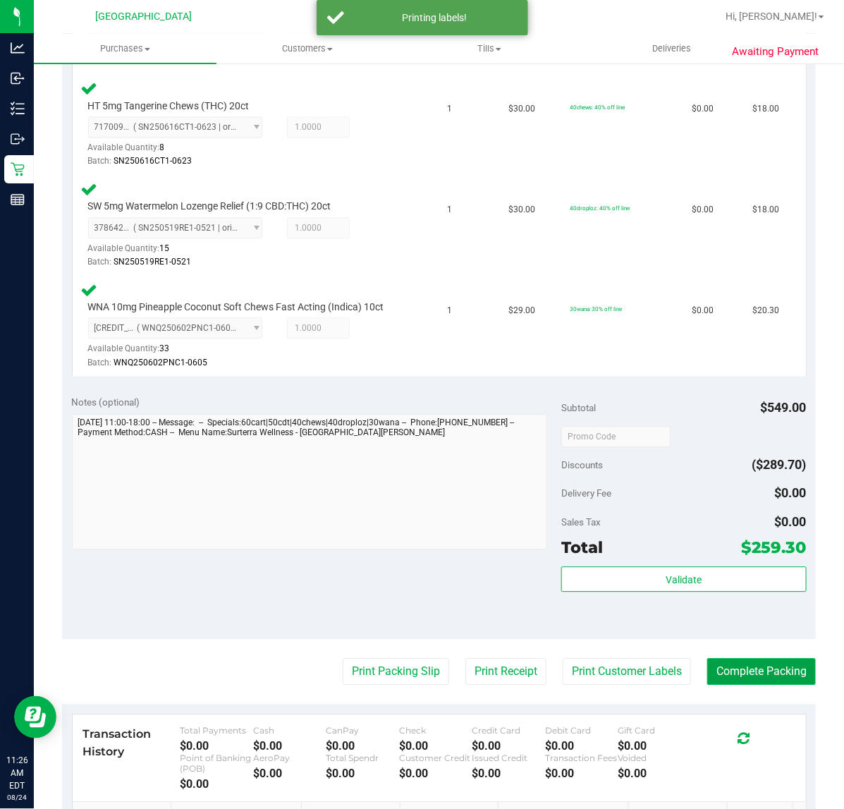
click at [707, 670] on button "Complete Packing" at bounding box center [761, 671] width 109 height 27
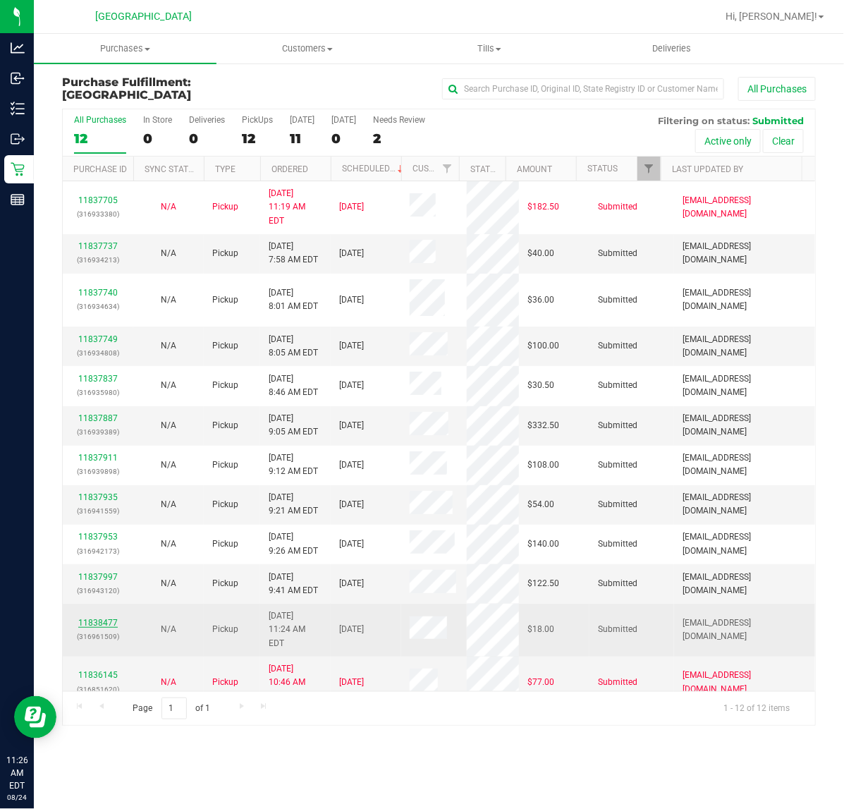
click at [92, 618] on link "11838477" at bounding box center [97, 623] width 39 height 10
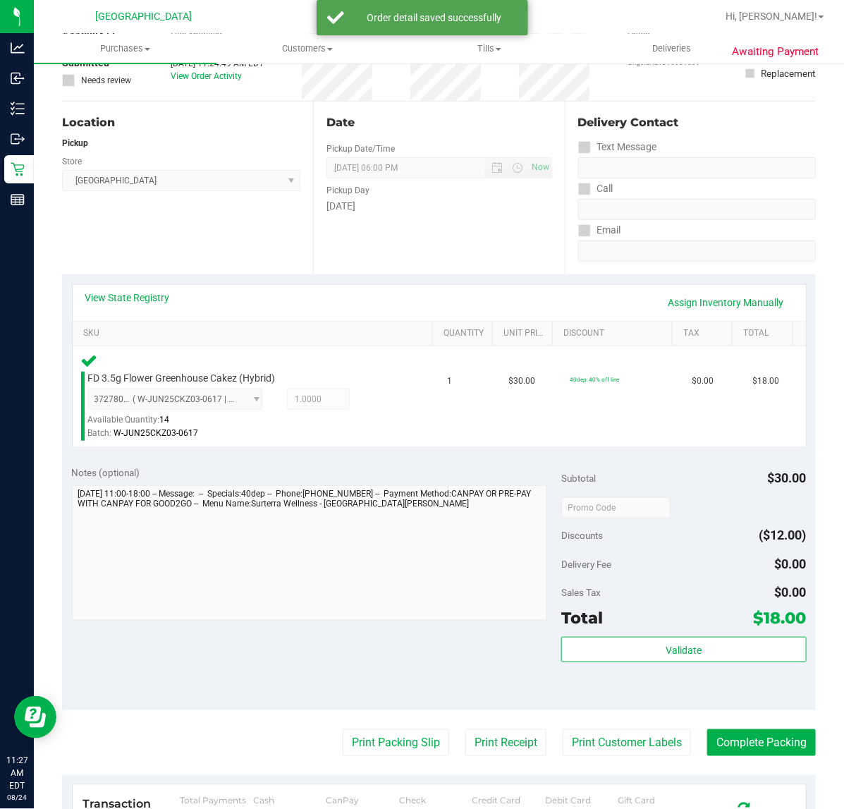
scroll to position [353, 0]
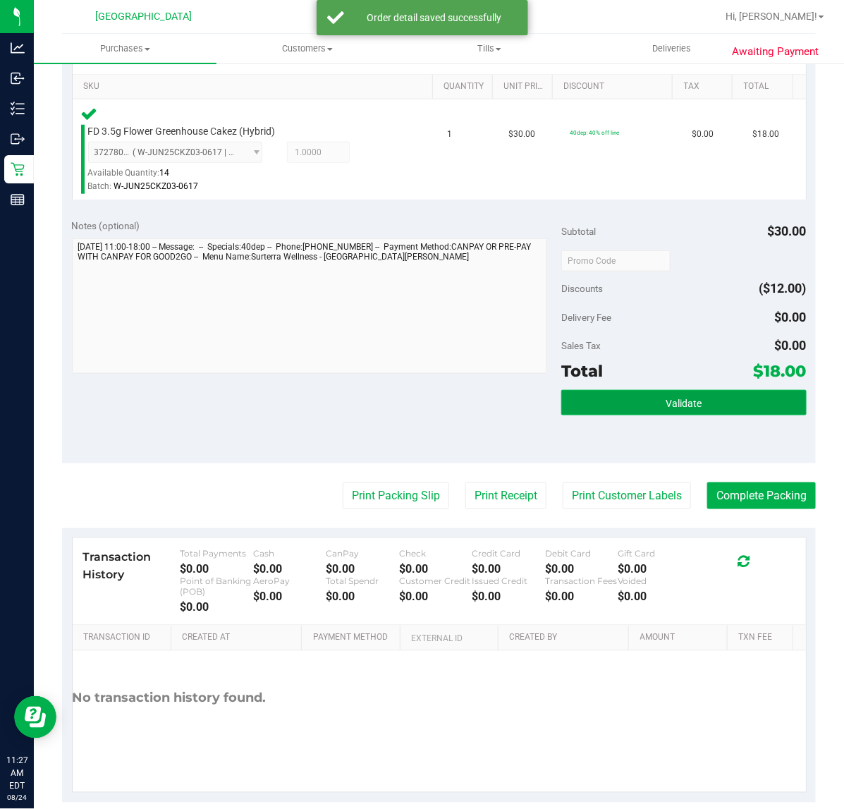
click at [640, 405] on button "Validate" at bounding box center [683, 402] width 245 height 25
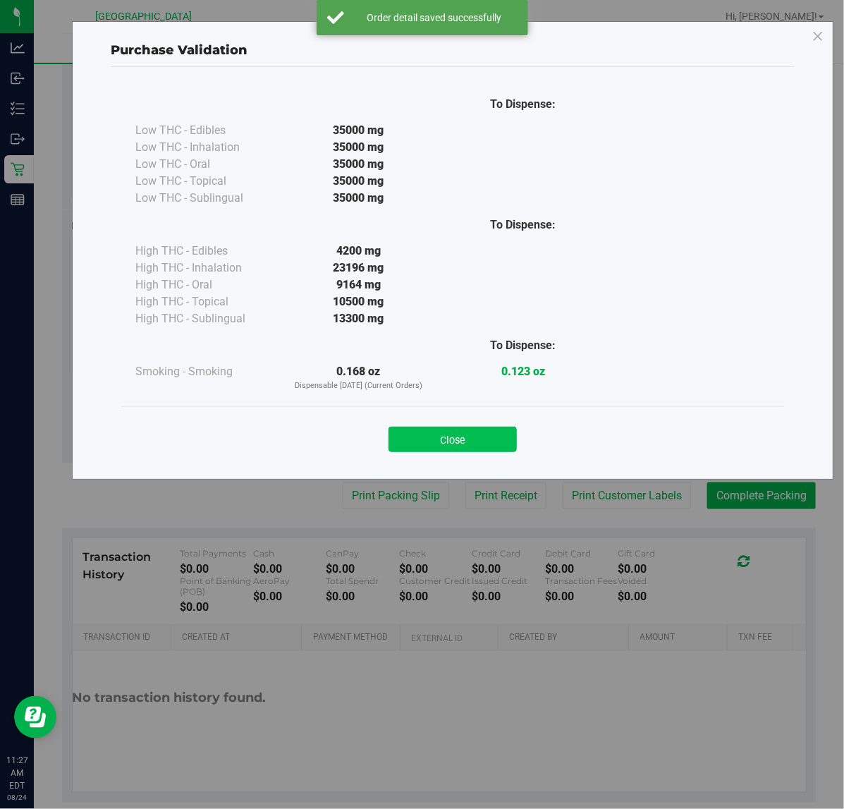
click at [476, 435] on button "Close" at bounding box center [452, 439] width 128 height 25
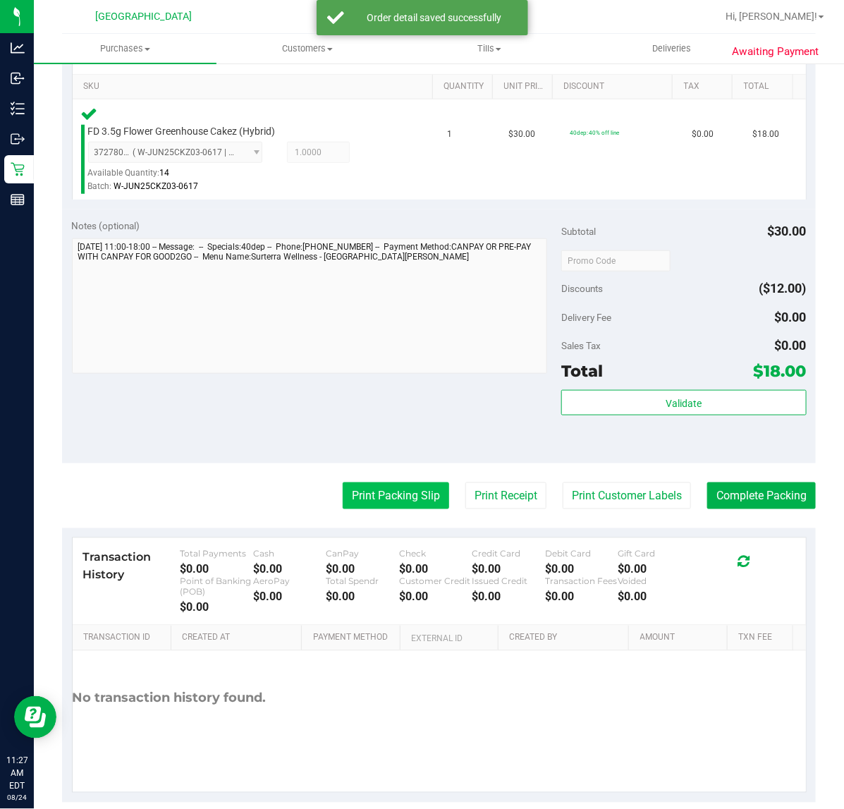
click at [395, 494] on button "Print Packing Slip" at bounding box center [396, 495] width 106 height 27
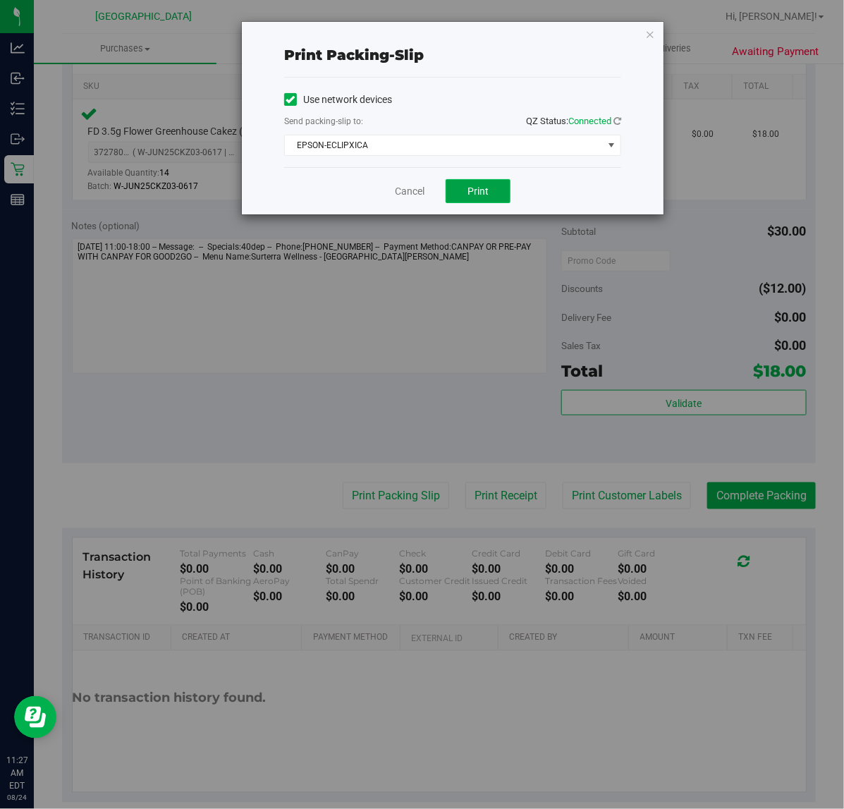
click at [490, 189] on button "Print" at bounding box center [478, 191] width 65 height 24
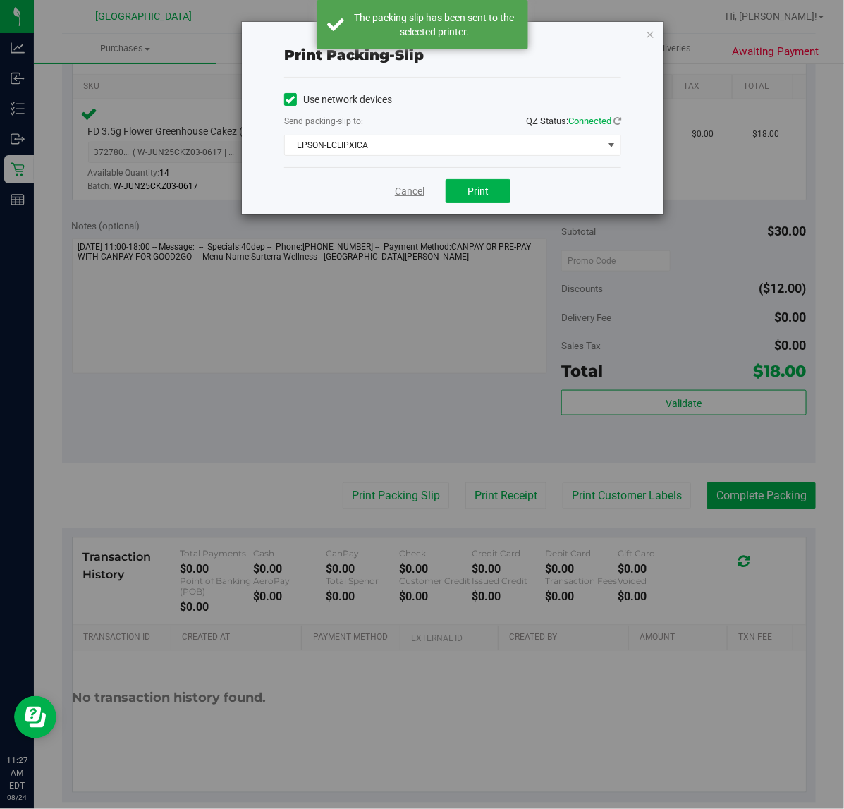
click at [411, 194] on link "Cancel" at bounding box center [410, 191] width 30 height 15
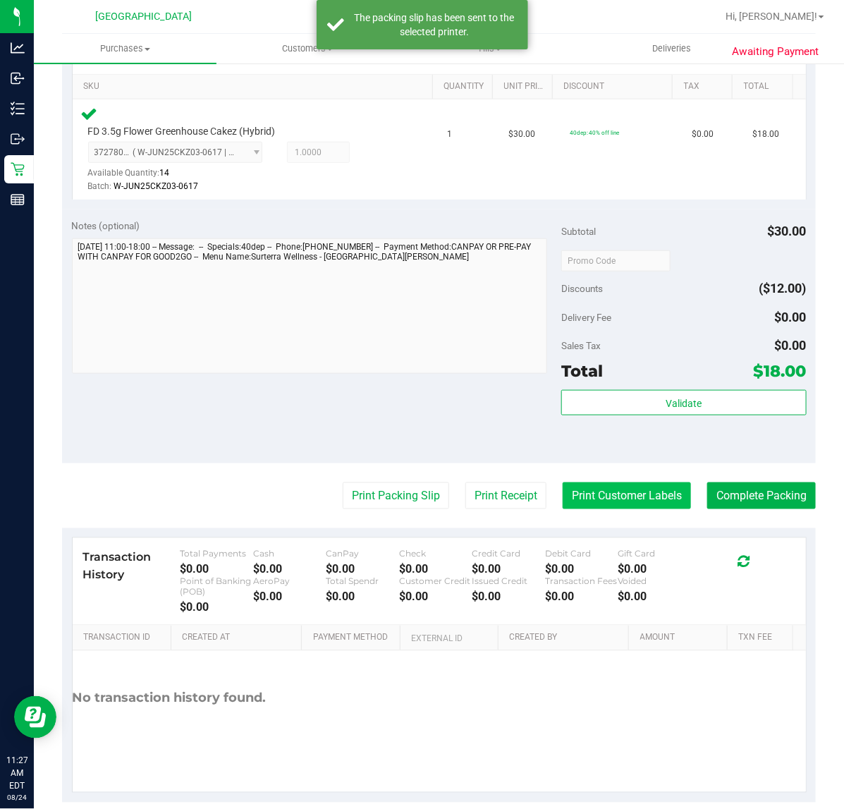
click at [625, 491] on button "Print Customer Labels" at bounding box center [627, 495] width 128 height 27
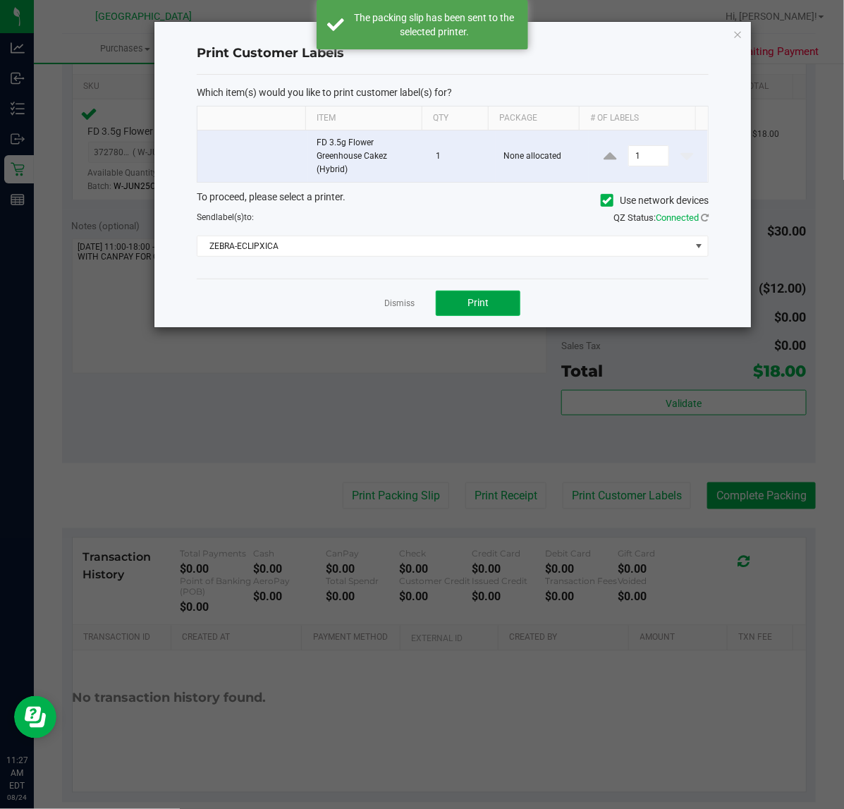
click at [470, 298] on span "Print" at bounding box center [477, 302] width 21 height 11
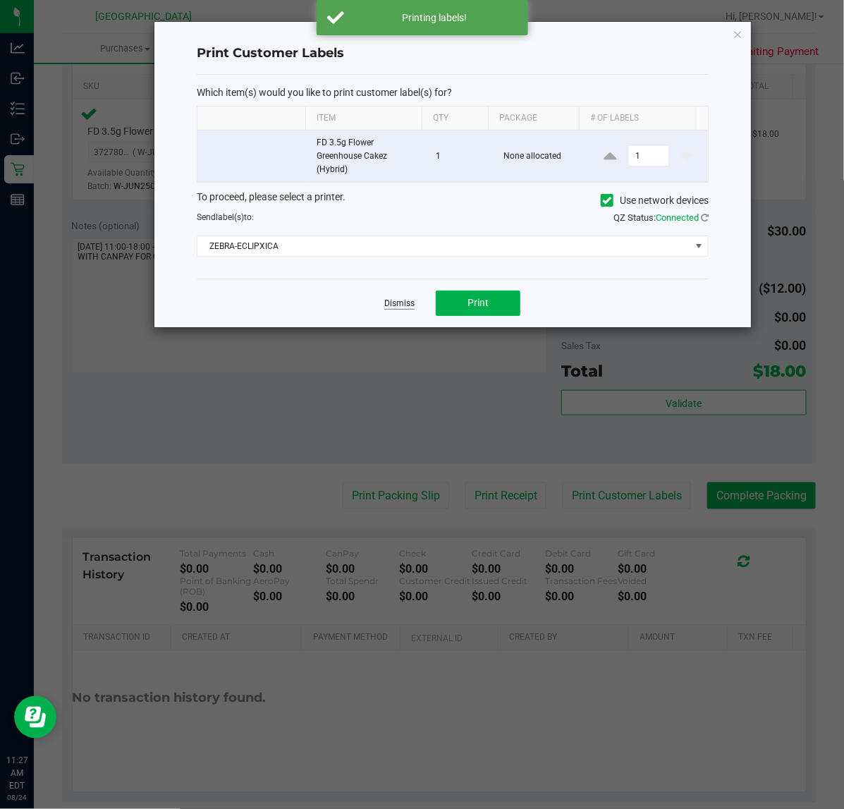
click at [399, 305] on link "Dismiss" at bounding box center [399, 304] width 30 height 12
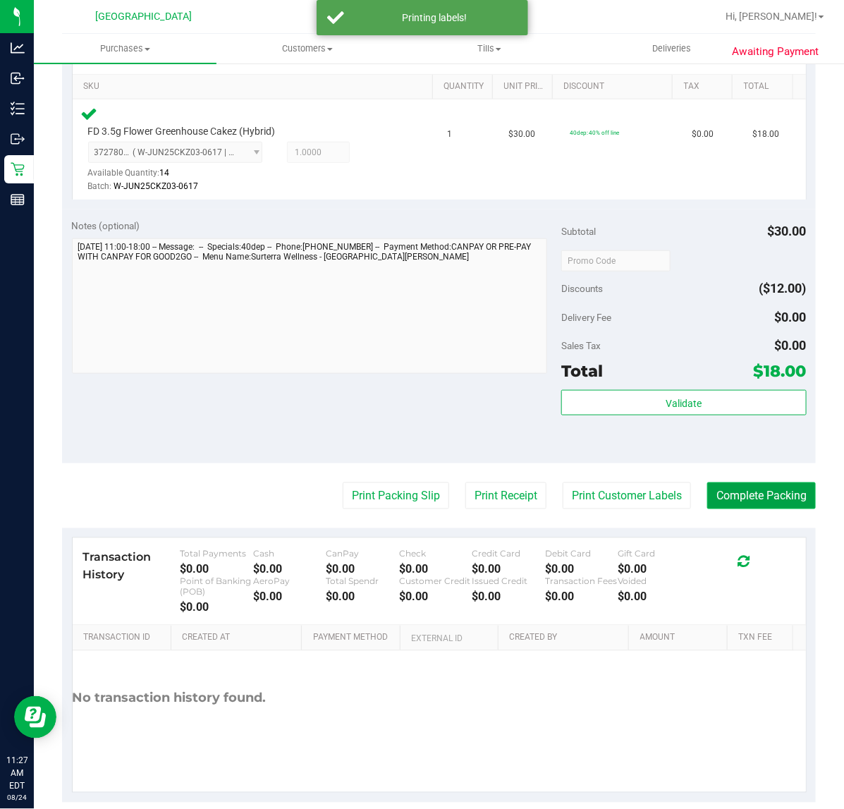
click at [773, 499] on button "Complete Packing" at bounding box center [761, 495] width 109 height 27
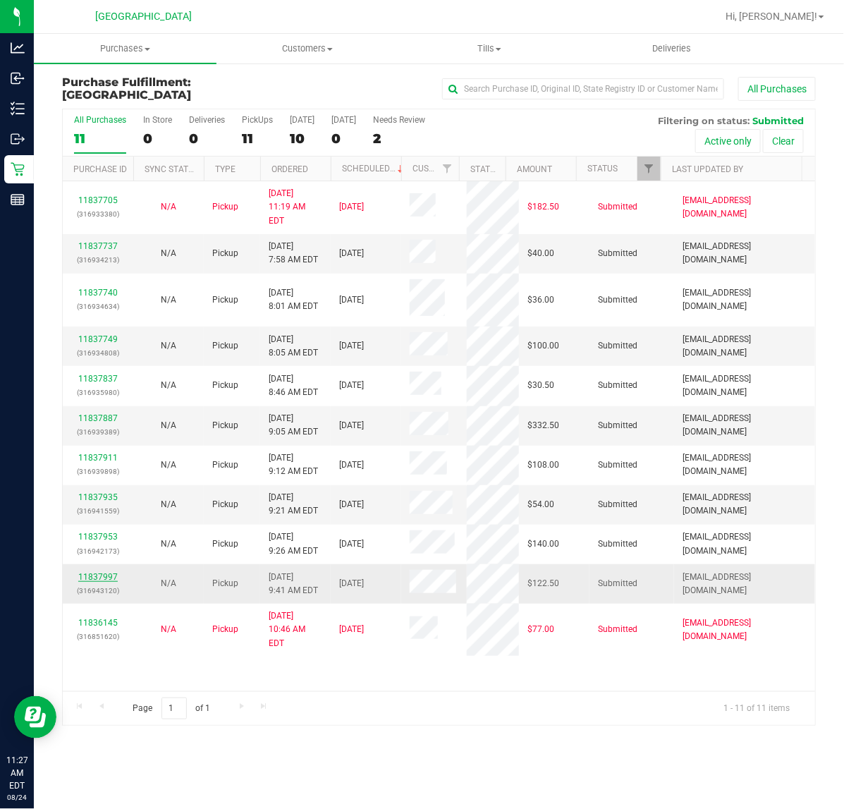
click at [93, 572] on link "11837997" at bounding box center [97, 577] width 39 height 10
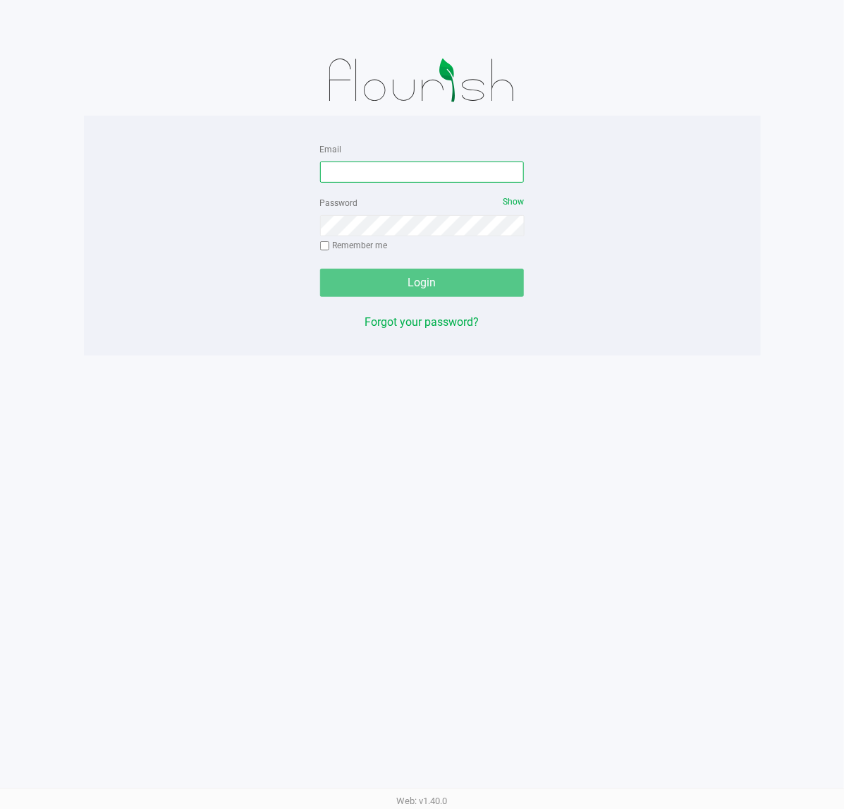
click at [388, 166] on input "Email" at bounding box center [422, 171] width 204 height 21
type input "[EMAIL_ADDRESS][DOMAIN_NAME]"
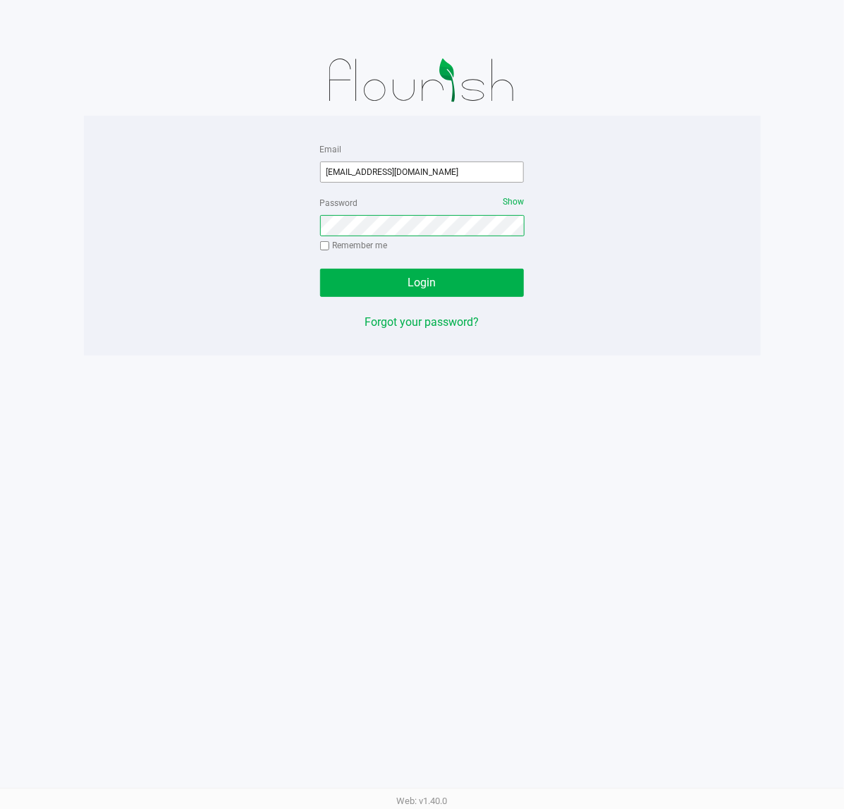
click at [320, 269] on button "Login" at bounding box center [422, 283] width 204 height 28
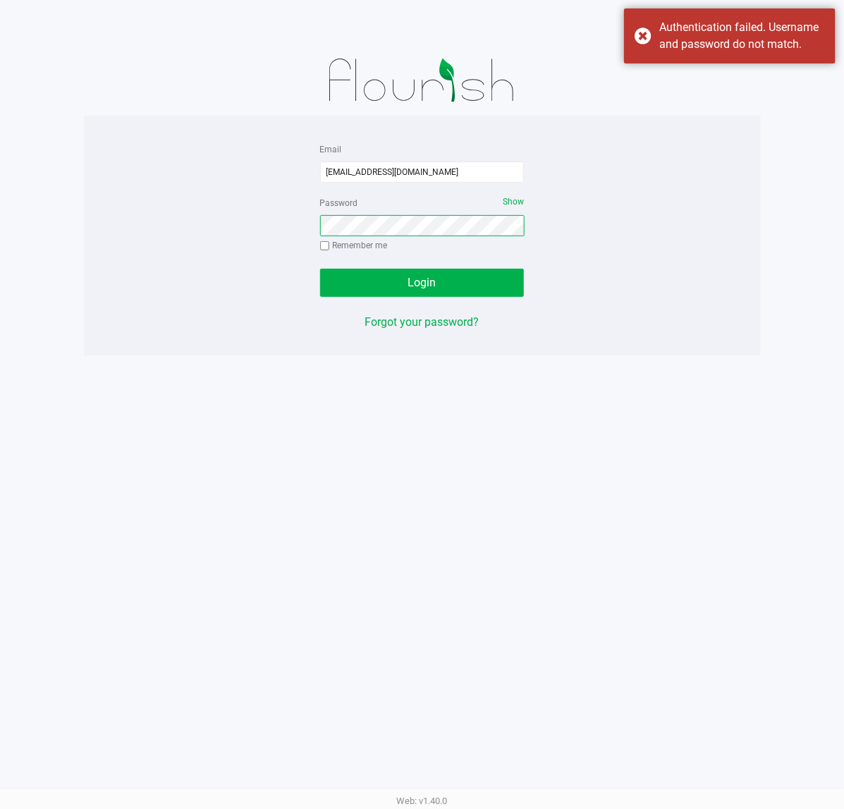
click at [320, 269] on button "Login" at bounding box center [422, 283] width 204 height 28
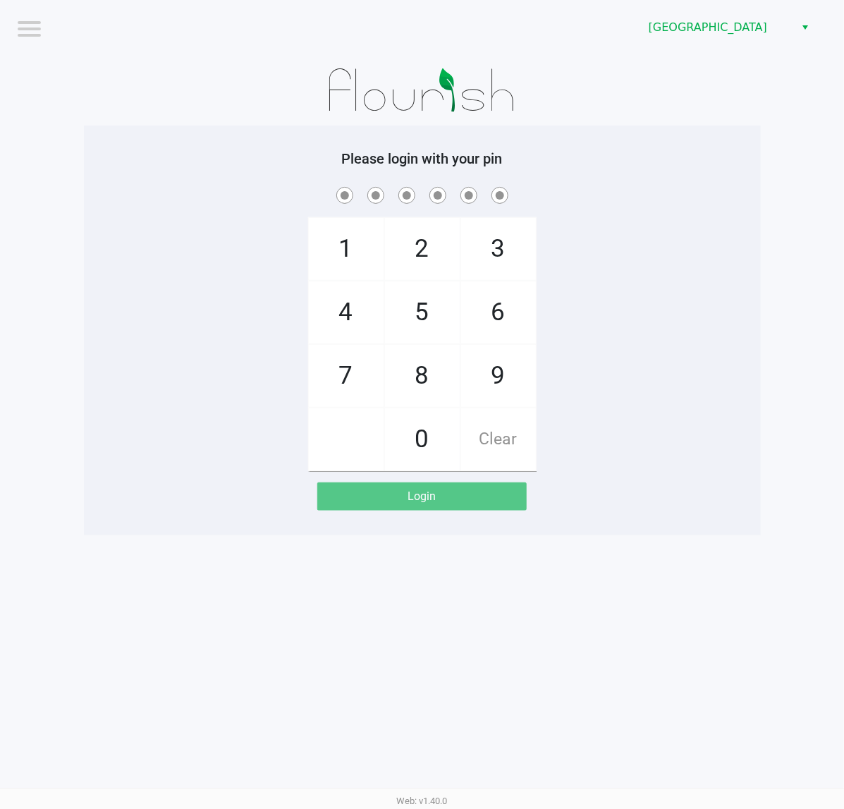
click at [726, 190] on span at bounding box center [422, 195] width 656 height 22
checkbox input "true"
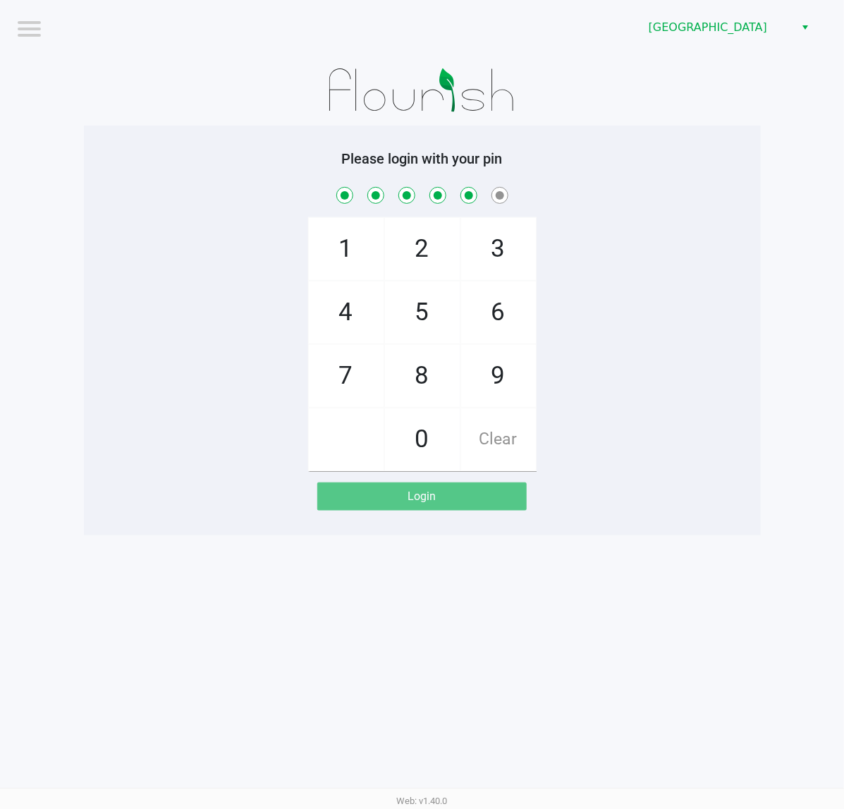
checkbox input "true"
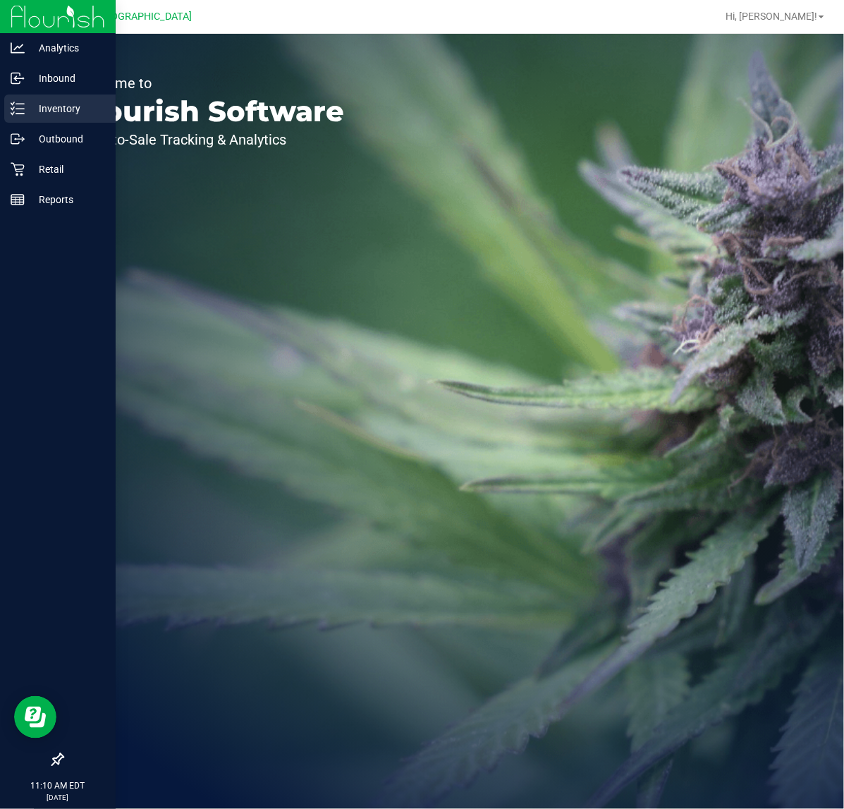
click at [68, 118] on div "Inventory" at bounding box center [59, 108] width 111 height 28
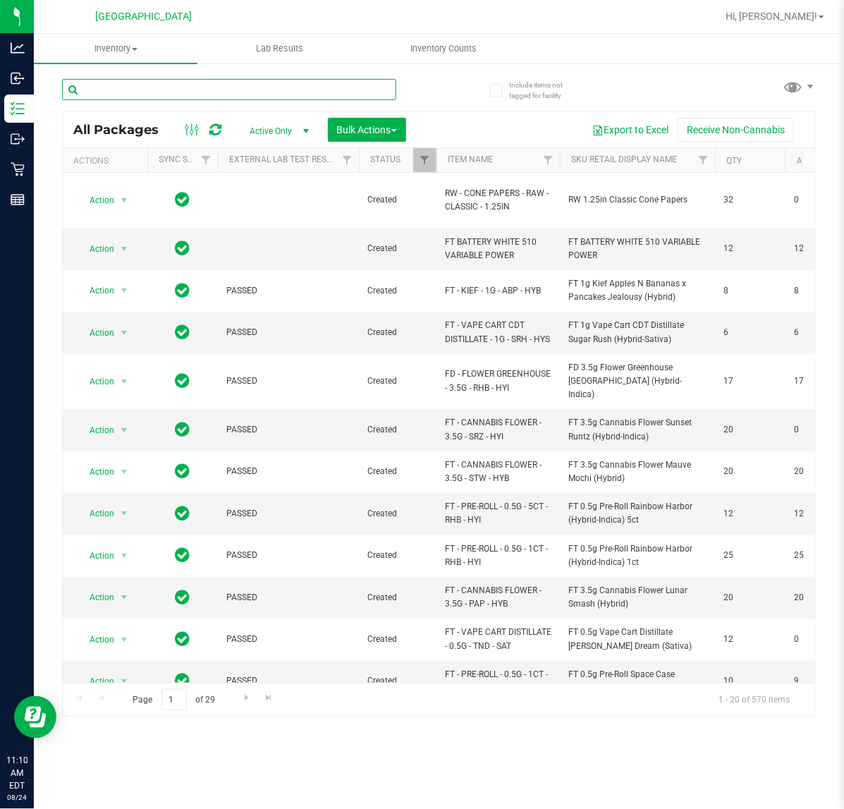
click at [157, 93] on input "text" at bounding box center [229, 89] width 334 height 21
type input "3270579474616248"
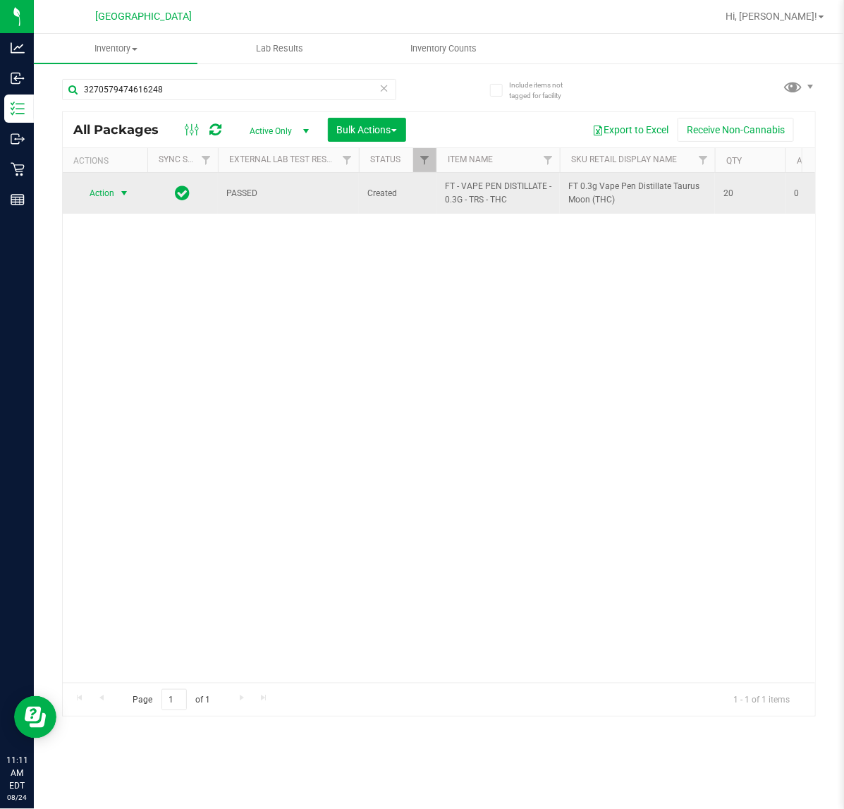
click at [125, 191] on span "select" at bounding box center [123, 193] width 11 height 11
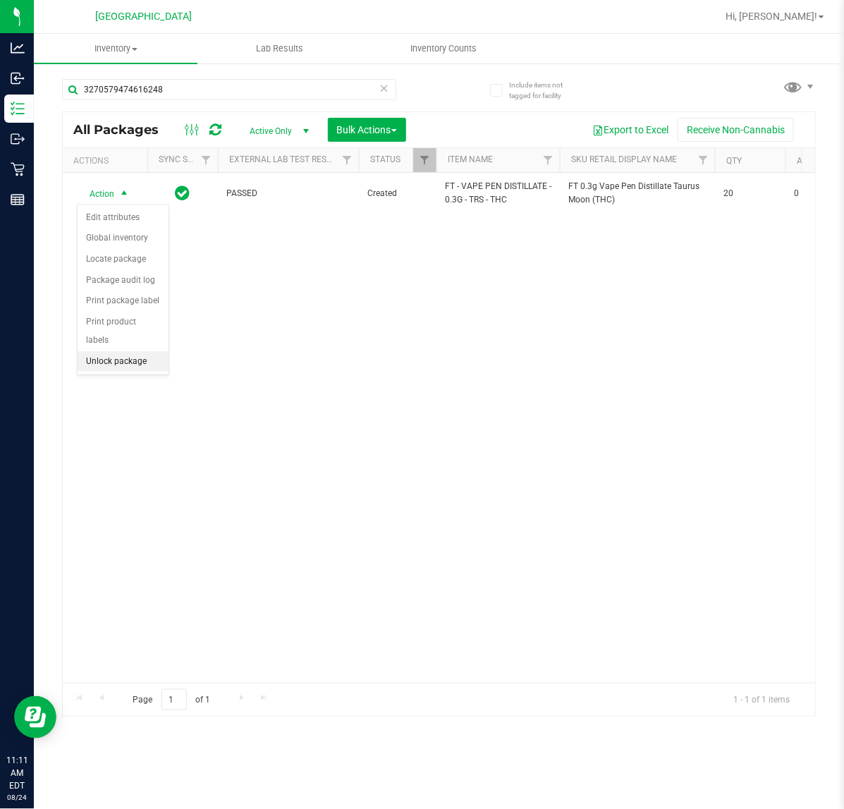
click at [121, 351] on li "Unlock package" at bounding box center [123, 361] width 91 height 21
